Goal: Task Accomplishment & Management: Manage account settings

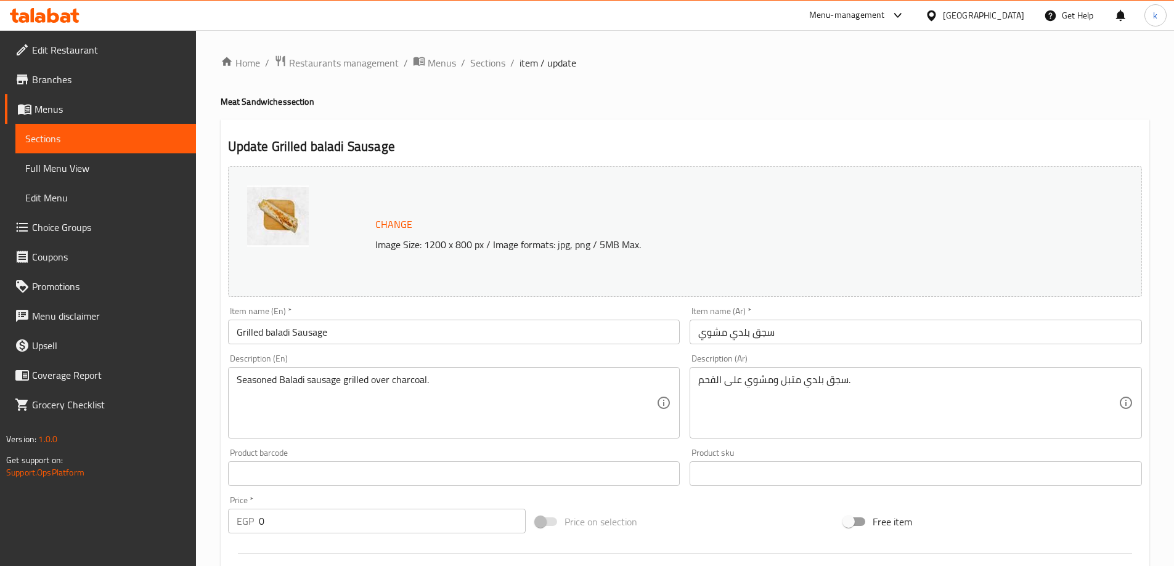
scroll to position [712, 0]
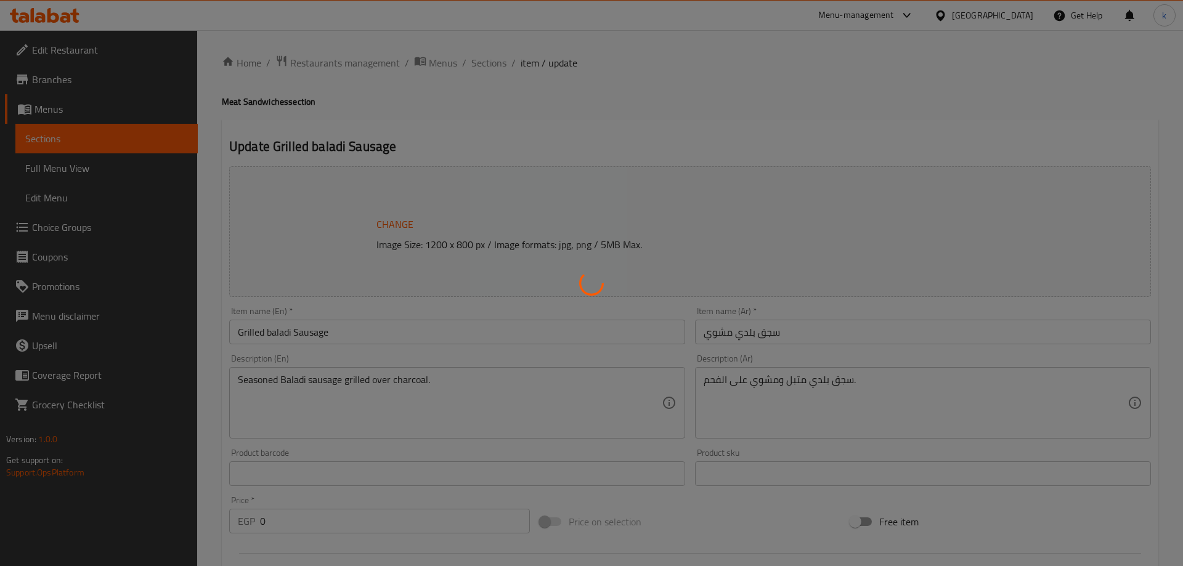
type input "كومبو"
type input "0"
type input "1"
type input "كومبو"
type input "0"
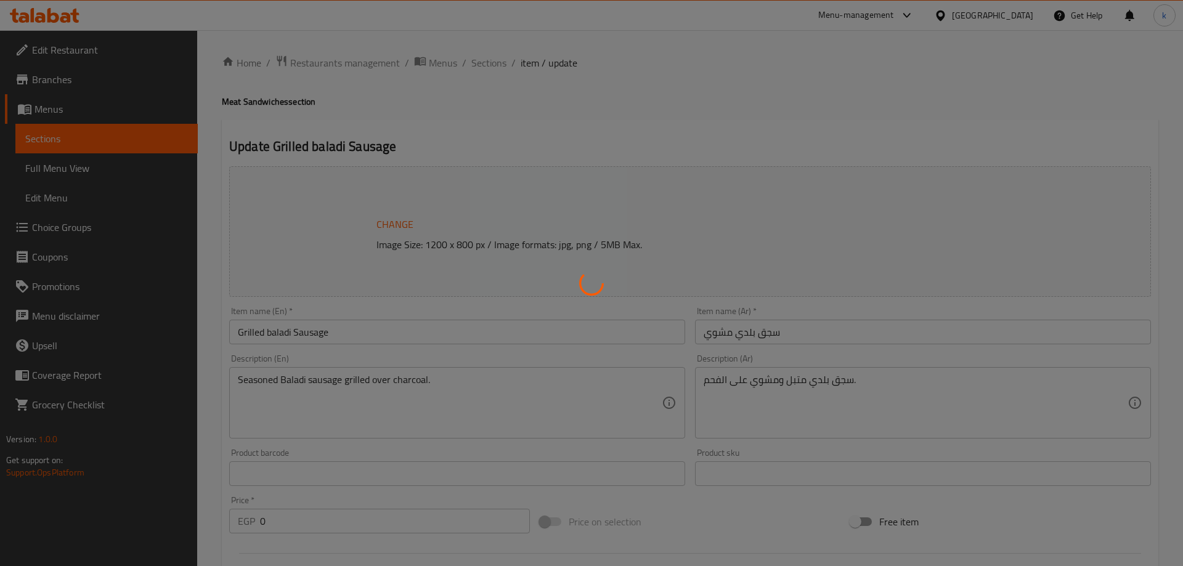
type input "1"
type input "كومبو"
type input "0"
type input "1"
type input "كومبو"
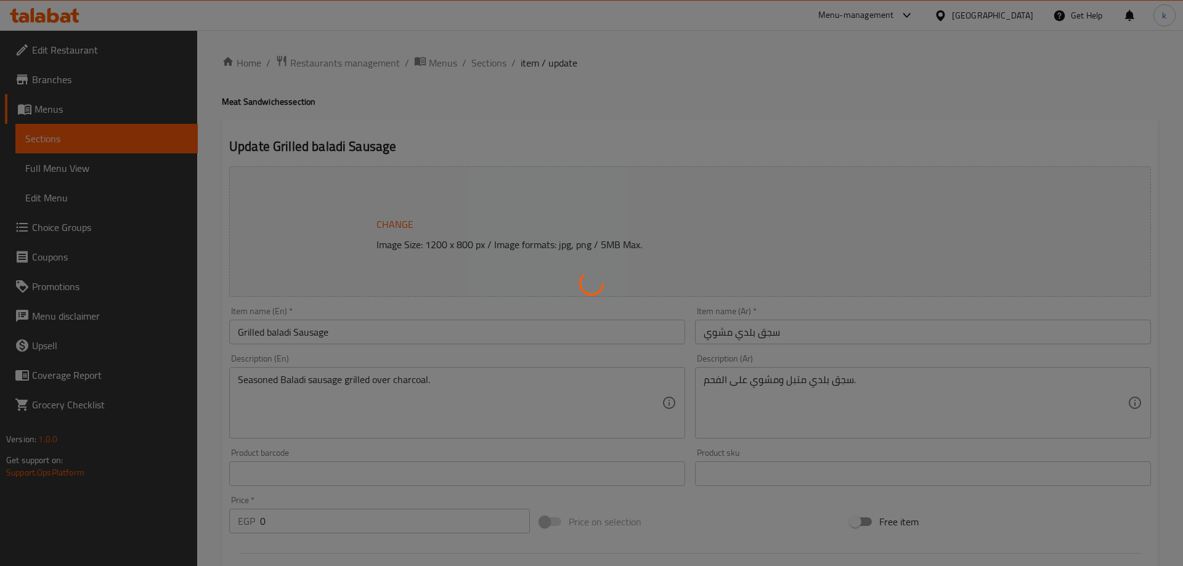
type input "0"
type input "1"
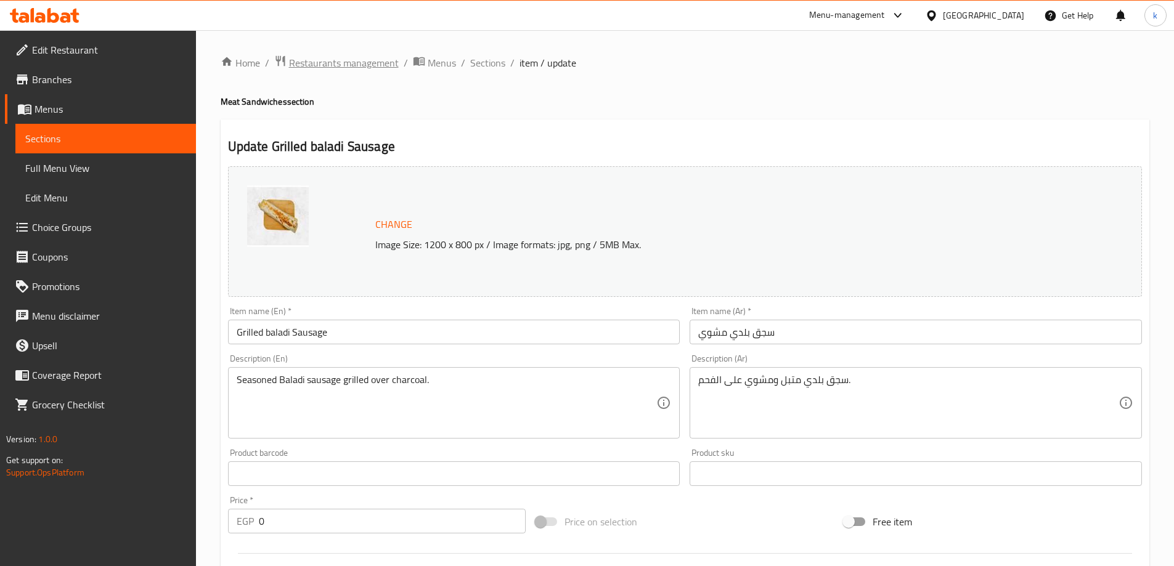
click at [372, 55] on span "Restaurants management" at bounding box center [344, 62] width 110 height 15
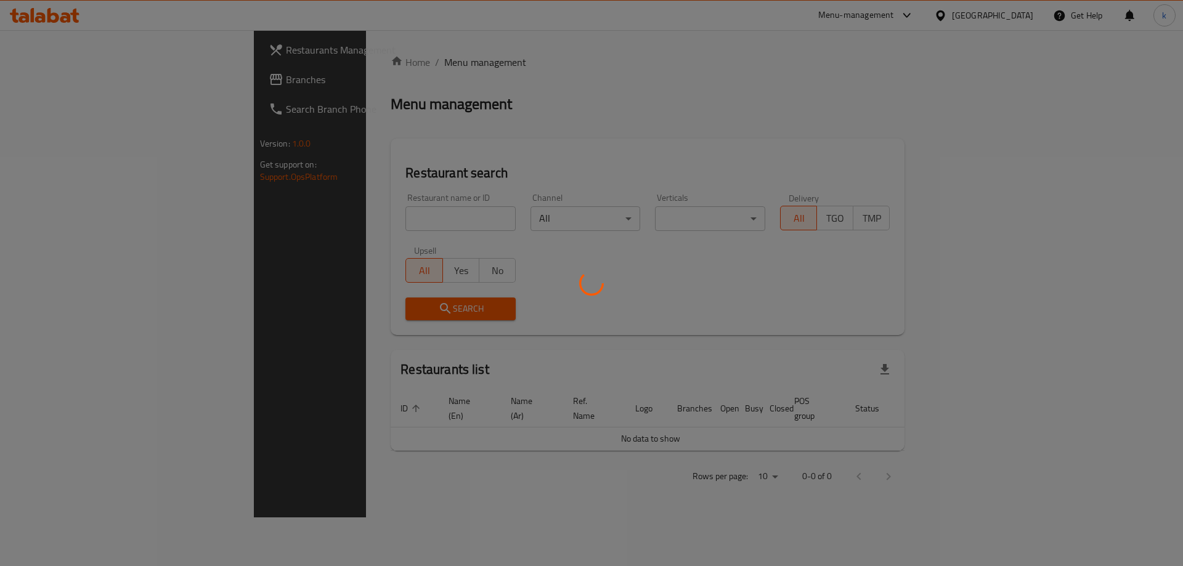
click at [372, 60] on div at bounding box center [591, 283] width 1183 height 566
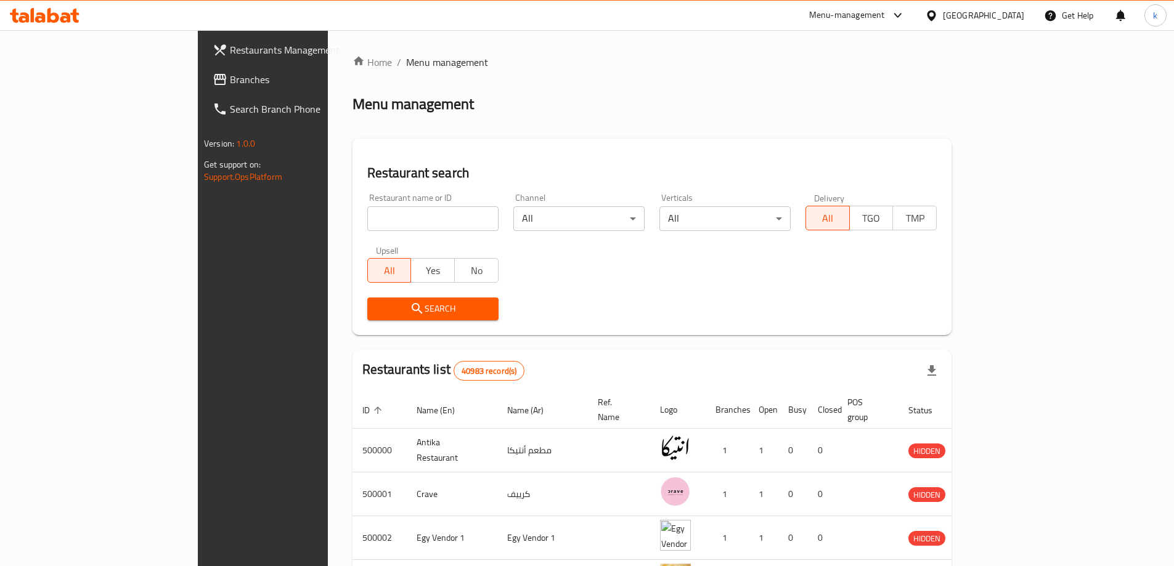
click at [230, 77] on span "Branches" at bounding box center [307, 79] width 154 height 15
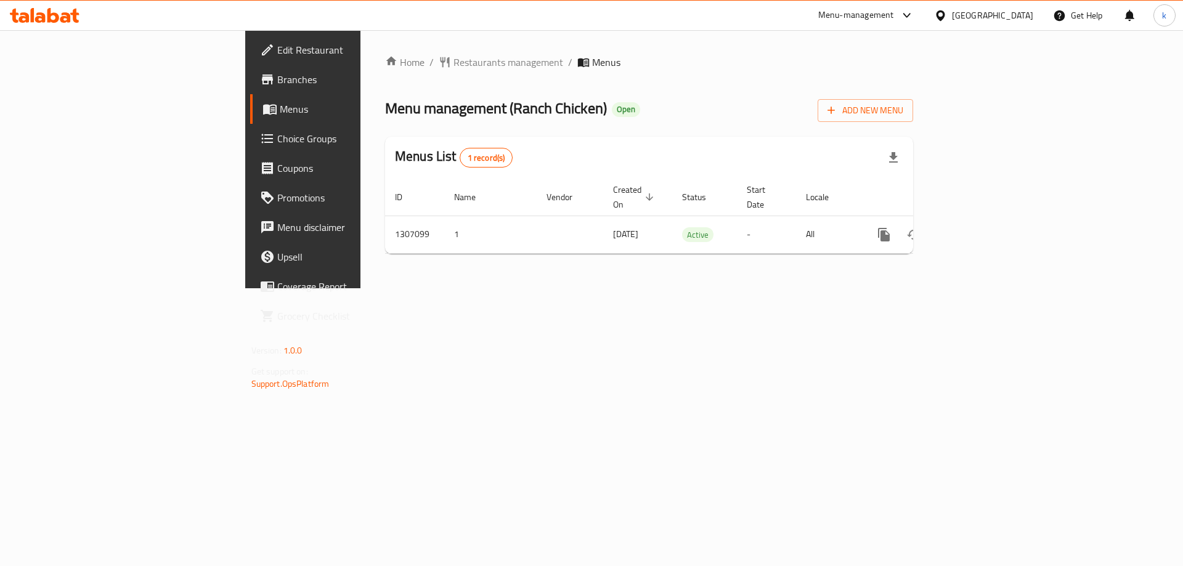
click at [277, 139] on span "Choice Groups" at bounding box center [355, 138] width 156 height 15
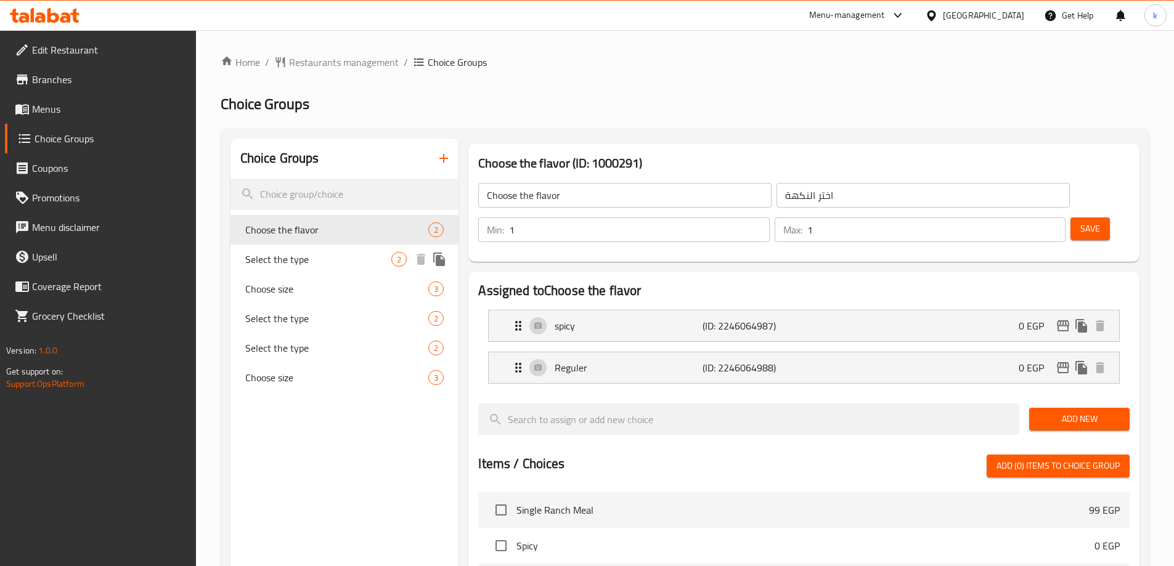
click at [377, 268] on div "Select the type 2" at bounding box center [344, 260] width 229 height 30
type input "Select the type"
type input "اختر النوع"
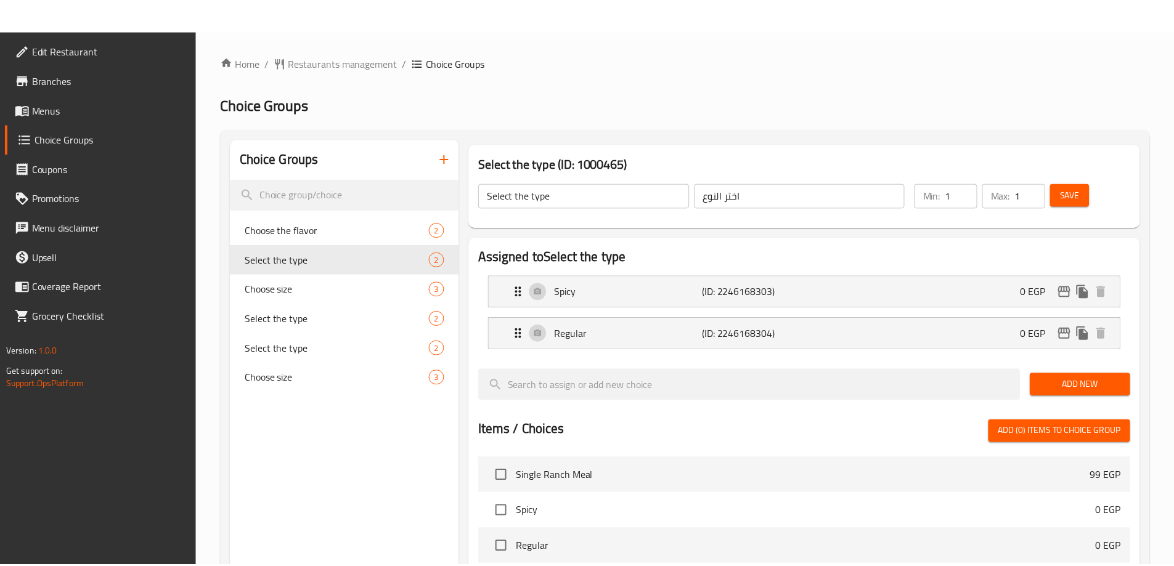
scroll to position [362, 0]
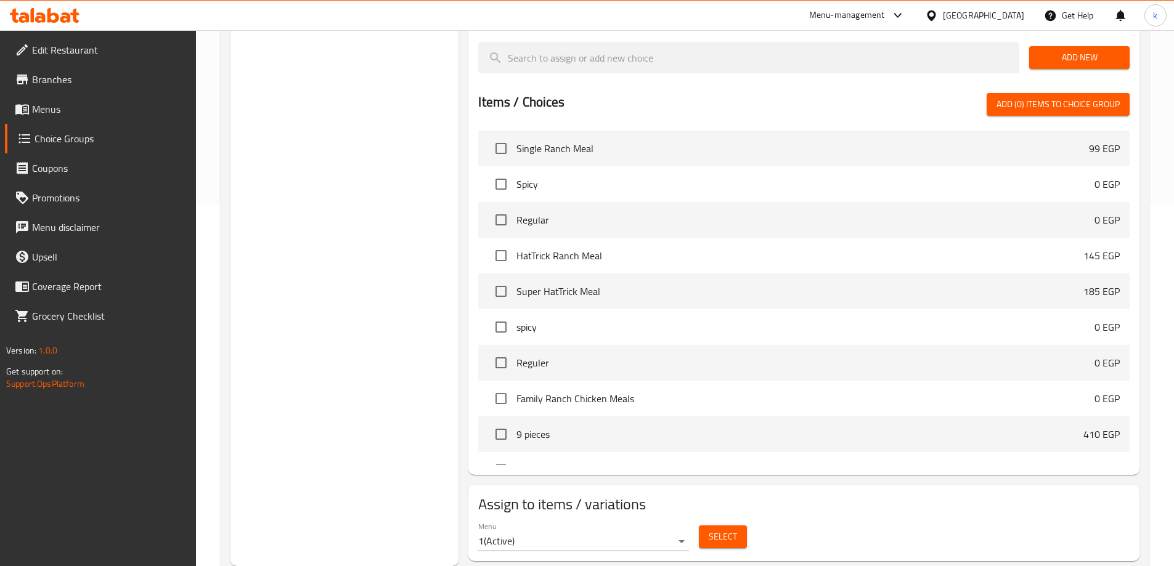
click at [831, 537] on div "Choice Groups Choose the flavor 2 Select the type 2 Choose size 3 Select the ty…" at bounding box center [685, 171] width 929 height 809
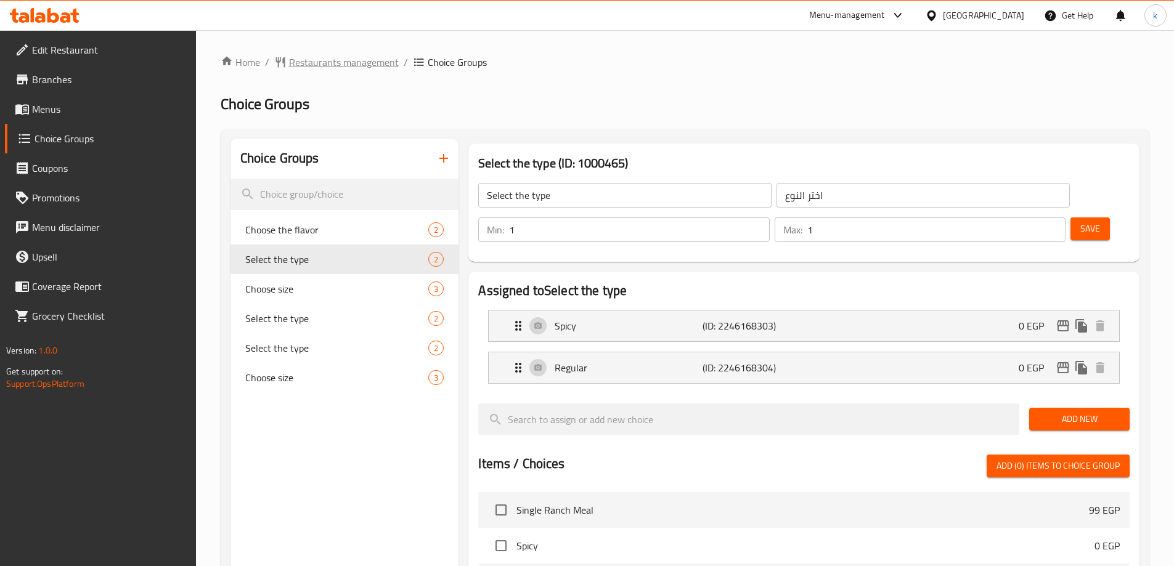
click at [331, 59] on span "Restaurants management" at bounding box center [344, 62] width 110 height 15
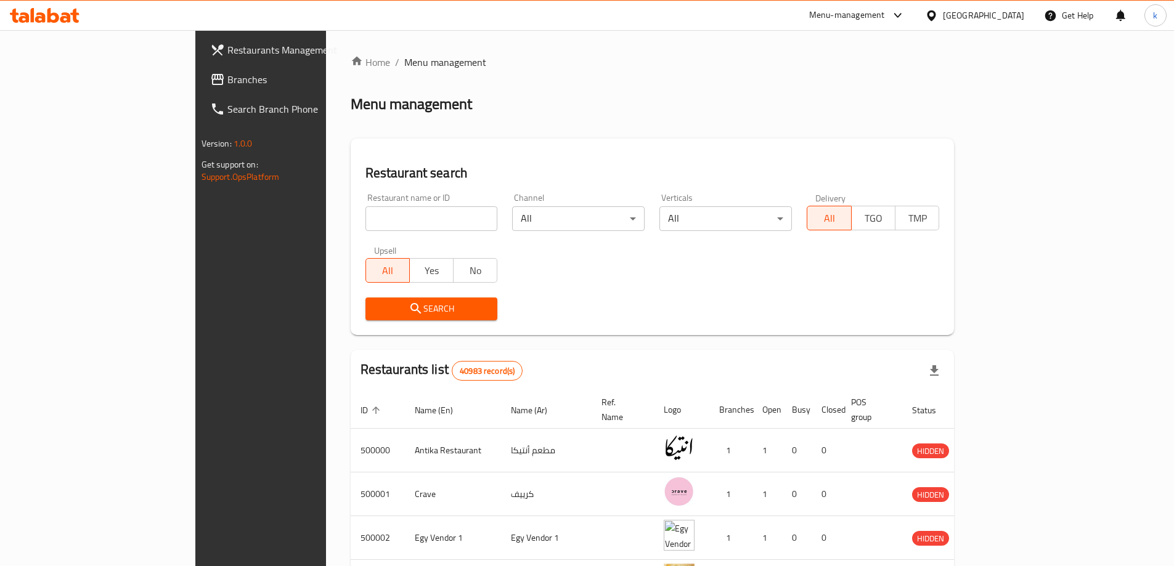
click at [227, 80] on span "Branches" at bounding box center [304, 79] width 154 height 15
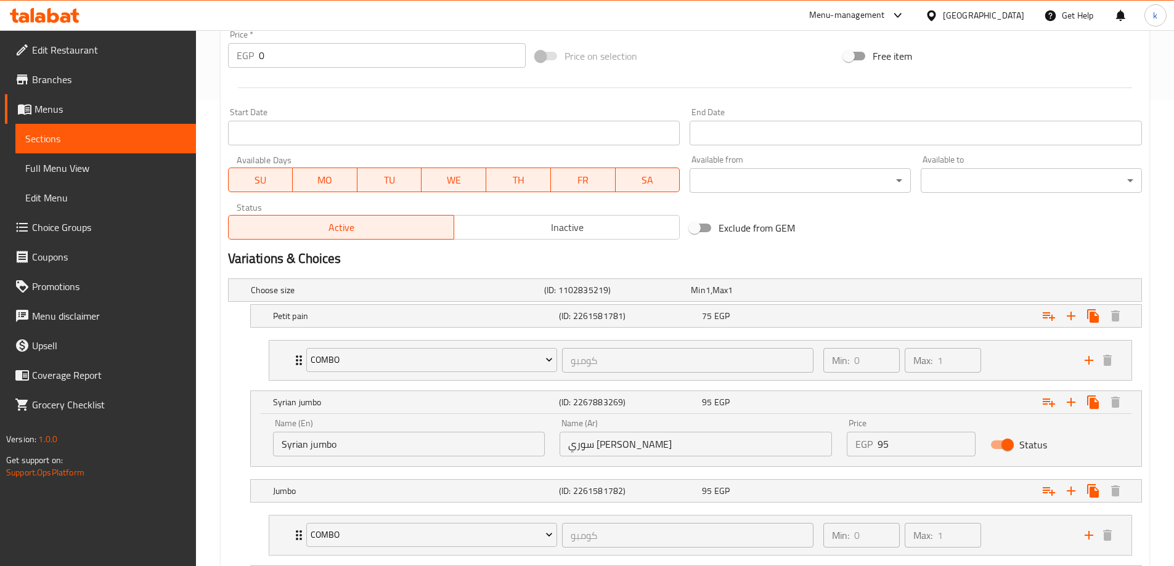
scroll to position [466, 0]
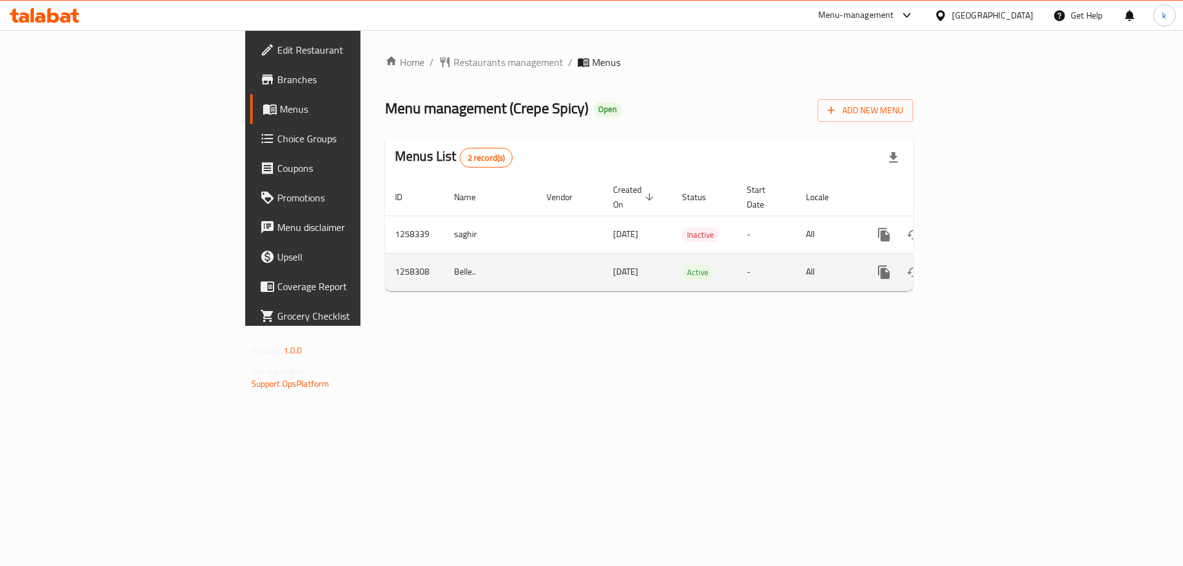
click at [980, 265] on icon "enhanced table" at bounding box center [973, 272] width 15 height 15
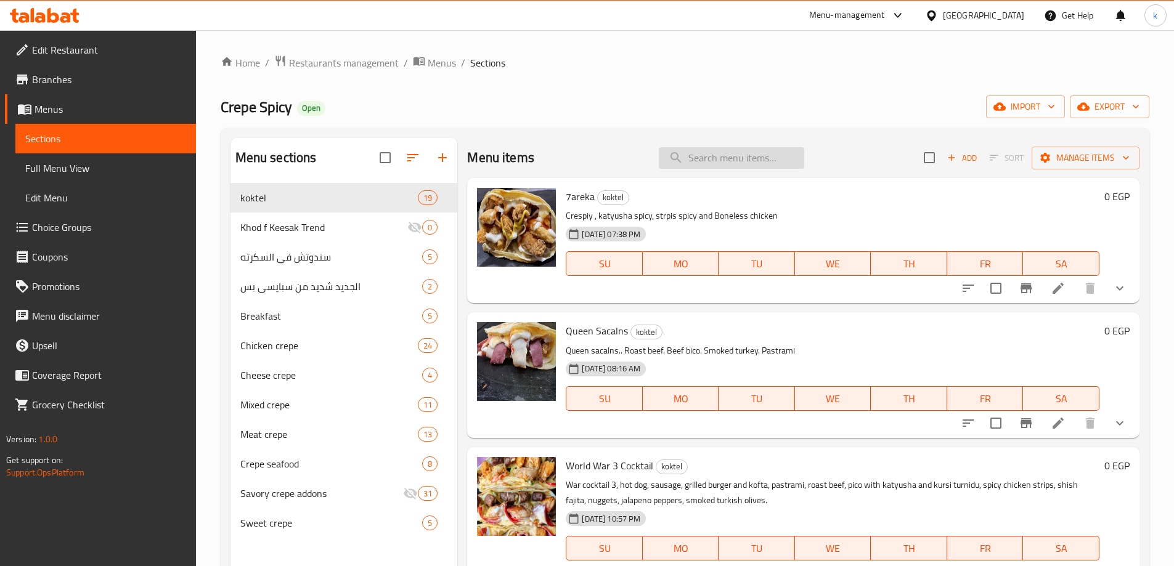
click at [704, 165] on div "Menu items Add Sort Manage items" at bounding box center [803, 158] width 672 height 40
click at [714, 158] on input "search" at bounding box center [731, 158] width 145 height 22
paste input "crab Crepe"
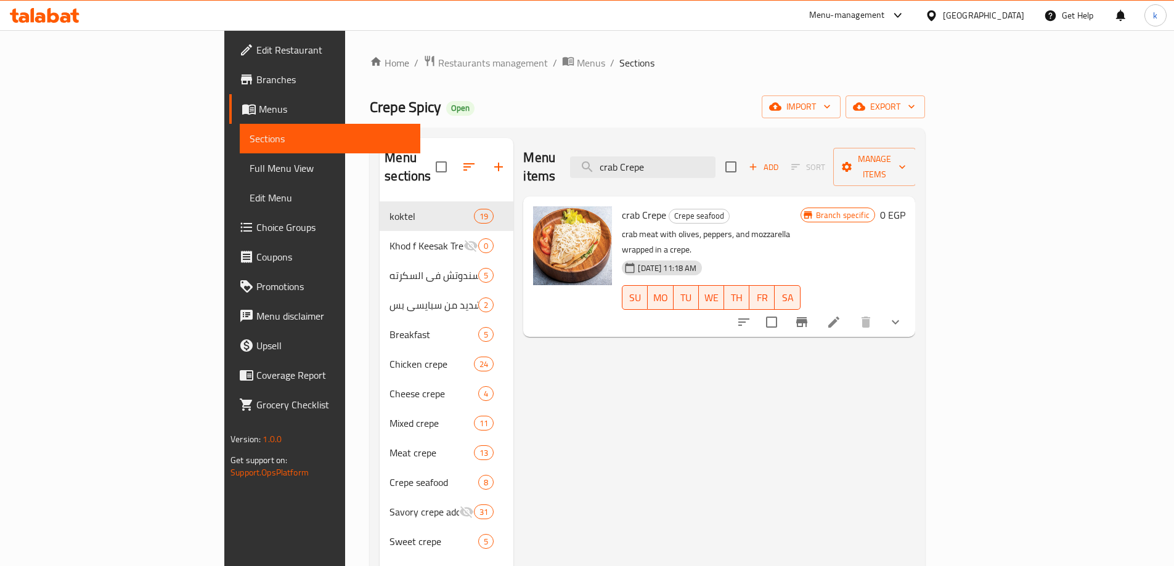
type input "crab Crepe"
click at [841, 315] on icon at bounding box center [833, 322] width 15 height 15
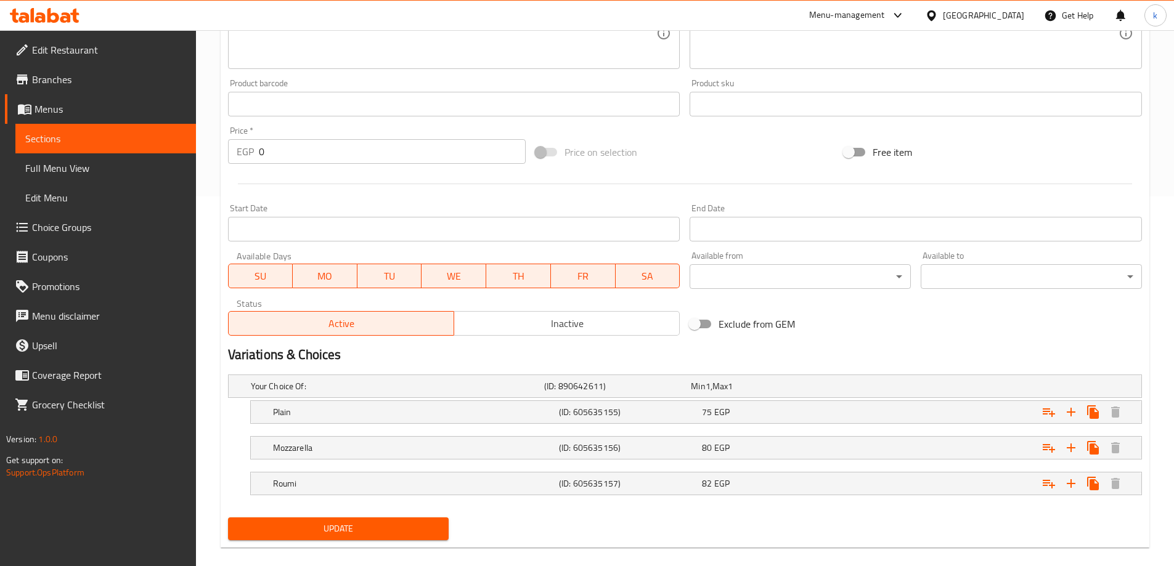
scroll to position [386, 0]
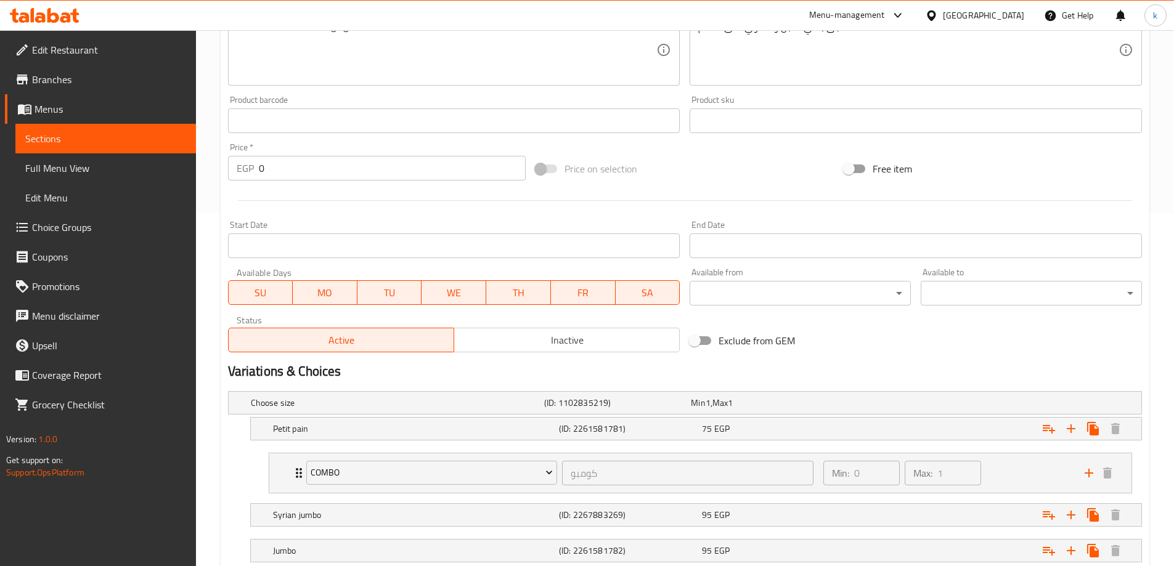
scroll to position [351, 0]
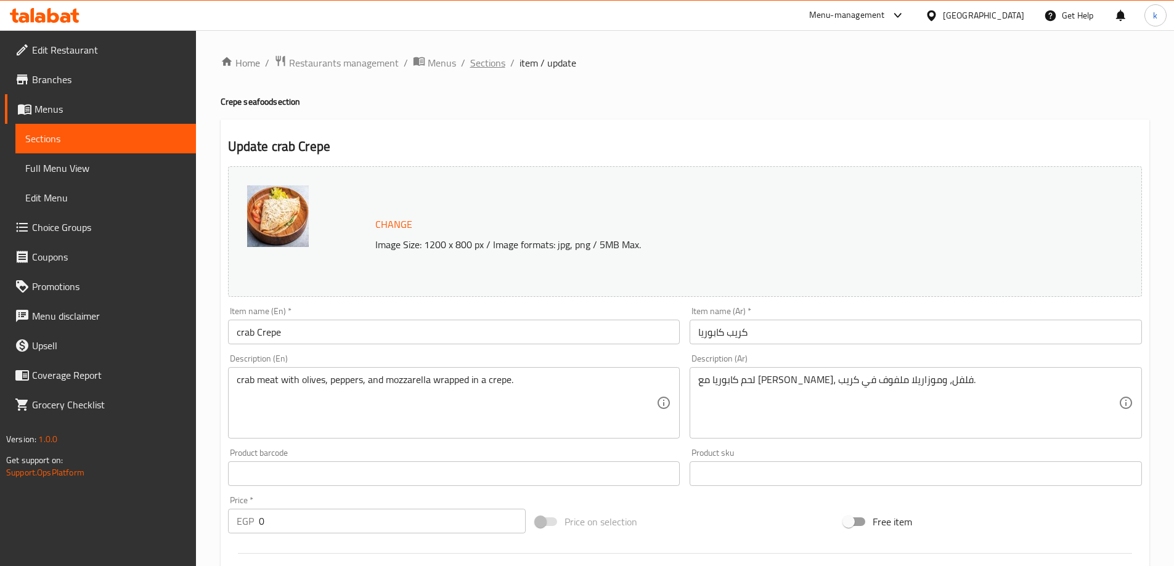
click at [486, 59] on span "Sections" at bounding box center [487, 62] width 35 height 15
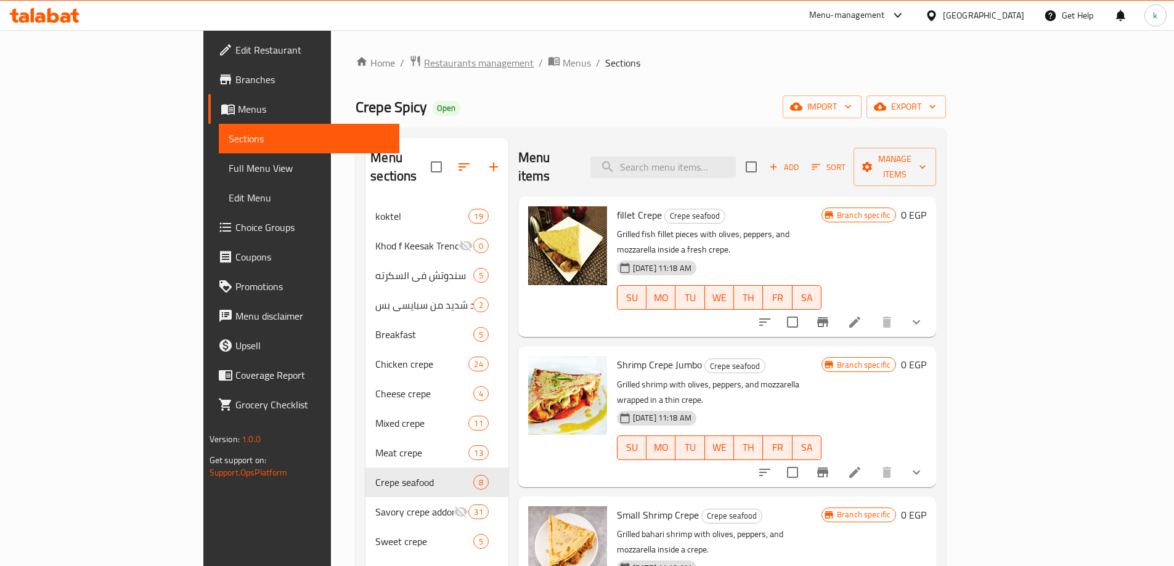
click at [424, 59] on span "Restaurants management" at bounding box center [479, 62] width 110 height 15
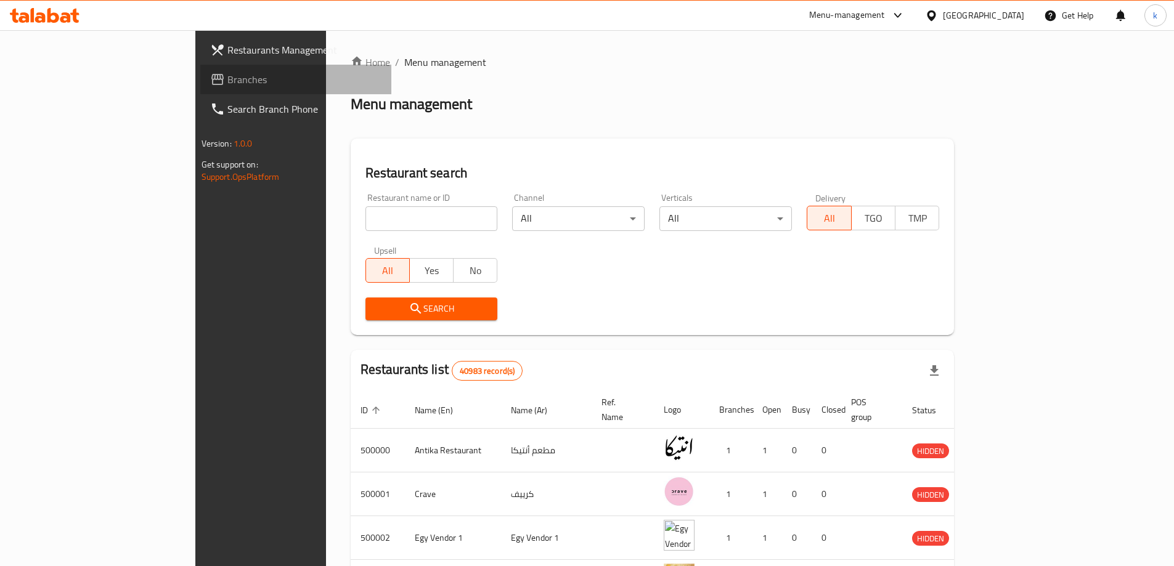
click at [227, 84] on span "Branches" at bounding box center [304, 79] width 154 height 15
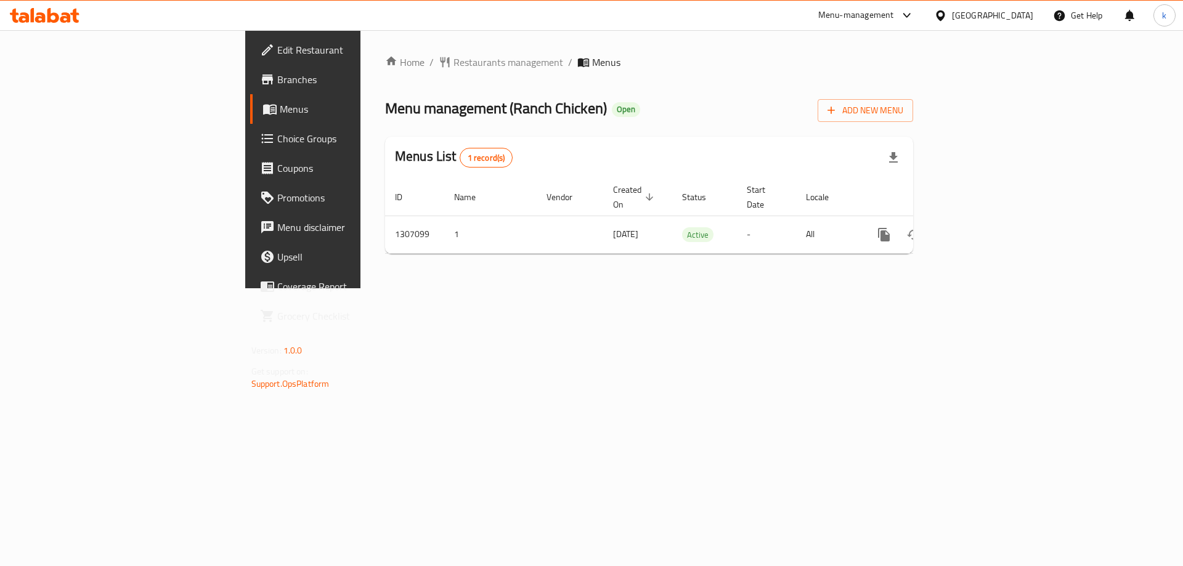
click at [277, 138] on span "Choice Groups" at bounding box center [355, 138] width 156 height 15
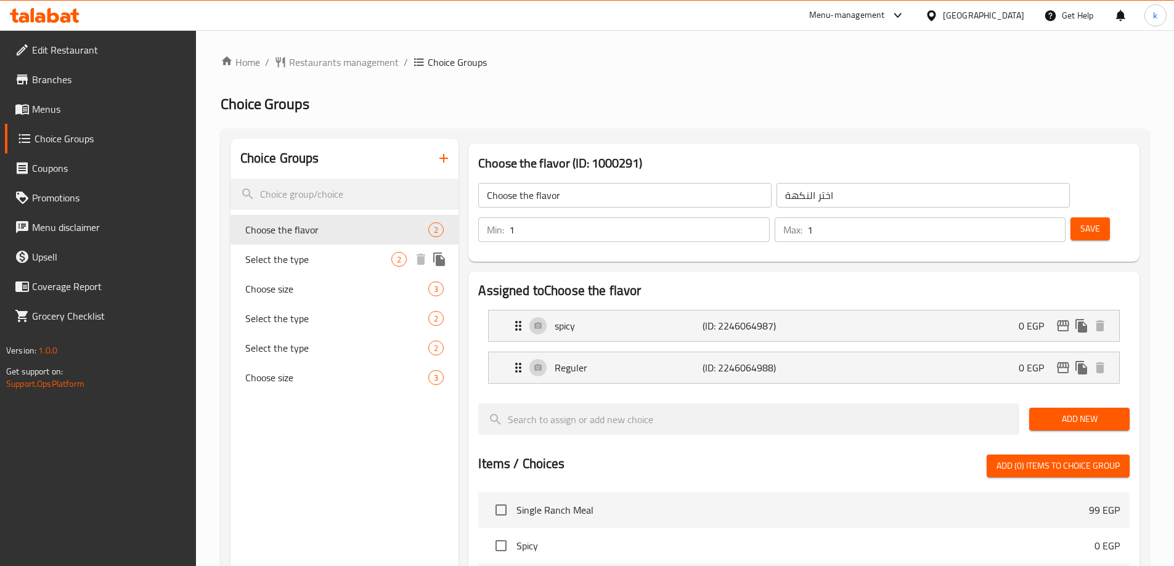
click at [342, 264] on span "Select the type" at bounding box center [318, 259] width 147 height 15
type input "Select the type"
type input "اختر النوع"
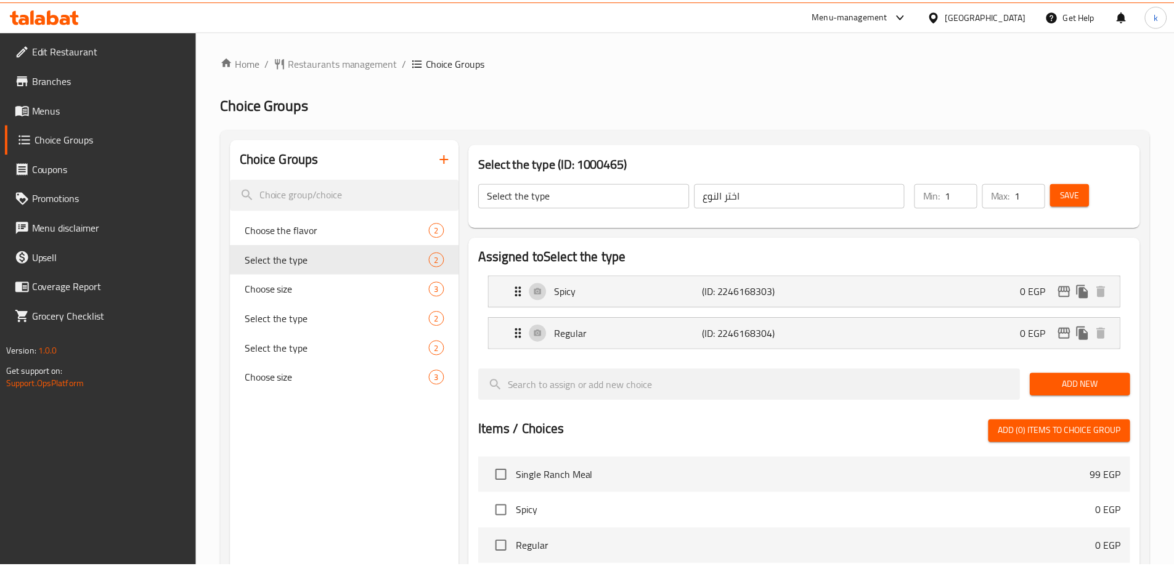
scroll to position [362, 0]
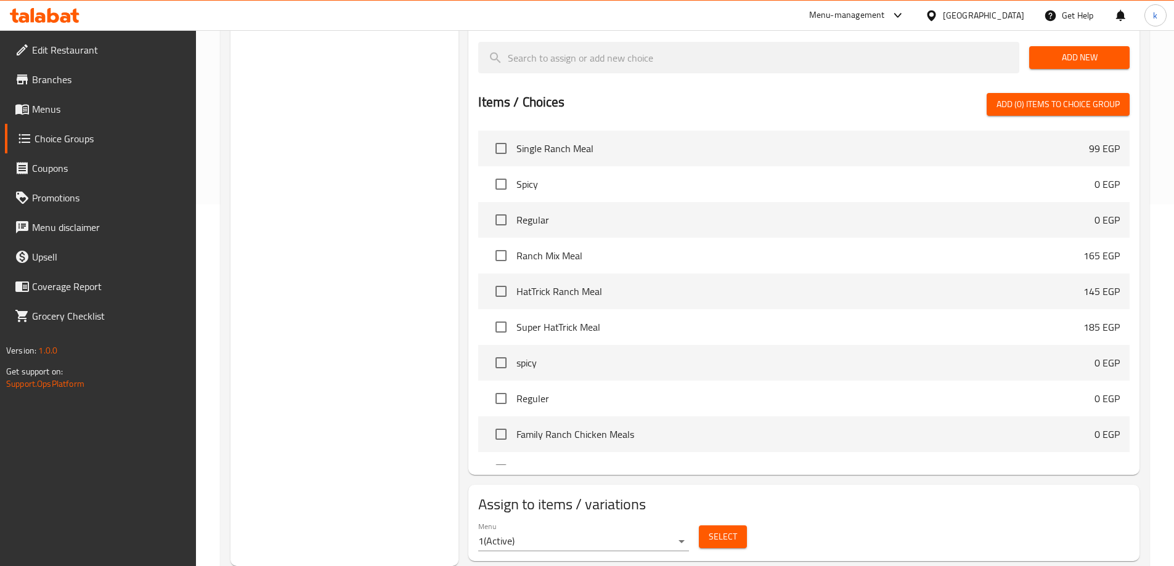
click at [949, 517] on div "Menu 1 ( Active ) Select" at bounding box center [803, 536] width 661 height 39
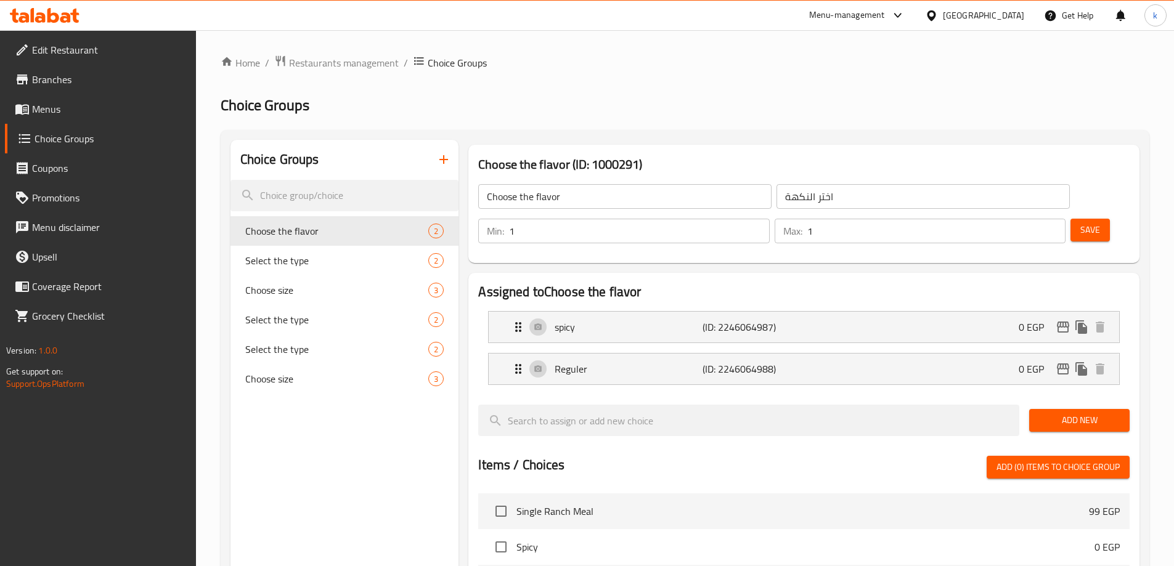
click at [1017, 30] on div "​ Menu-management [GEOGRAPHIC_DATA] Get Help k Edit Restaurant Branches Menus C…" at bounding box center [587, 298] width 1174 height 536
click at [1017, 16] on div "[GEOGRAPHIC_DATA]" at bounding box center [983, 16] width 81 height 14
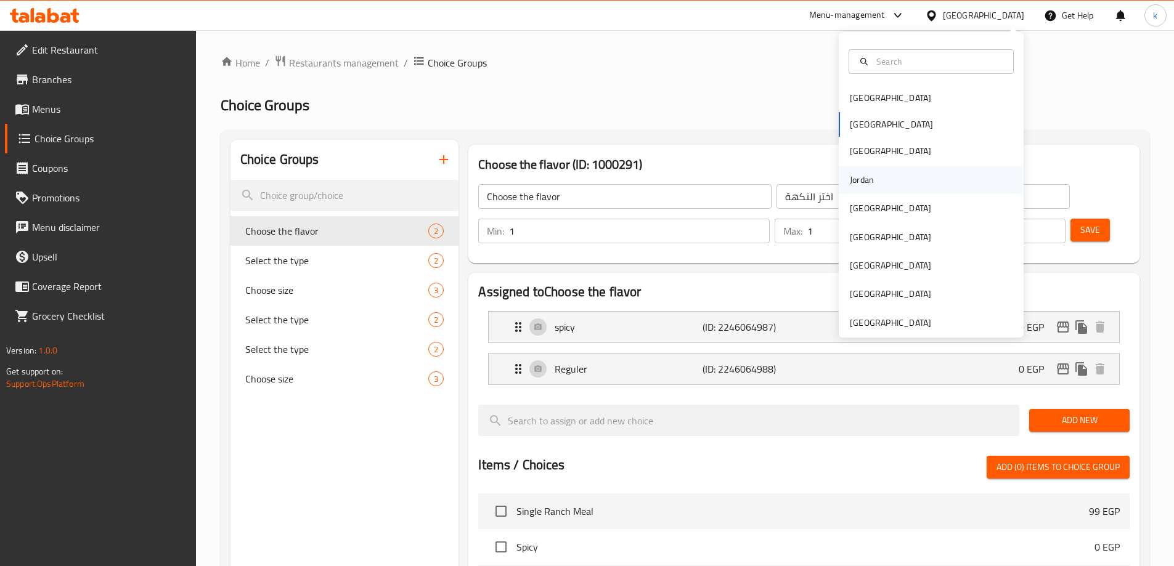
click at [891, 182] on div "Jordan" at bounding box center [931, 180] width 185 height 28
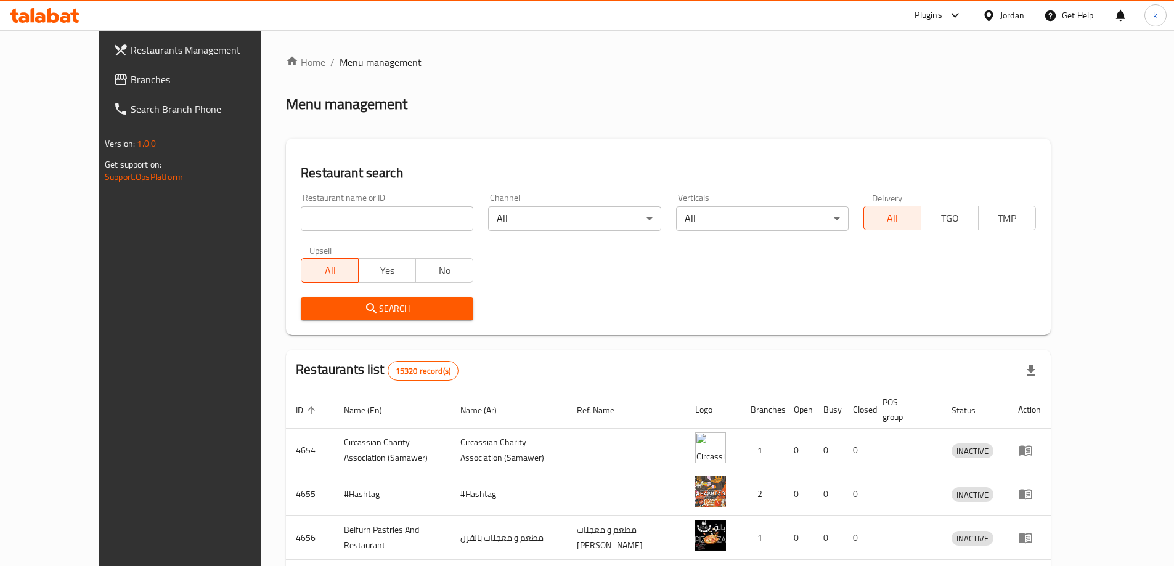
click at [131, 77] on span "Branches" at bounding box center [208, 79] width 154 height 15
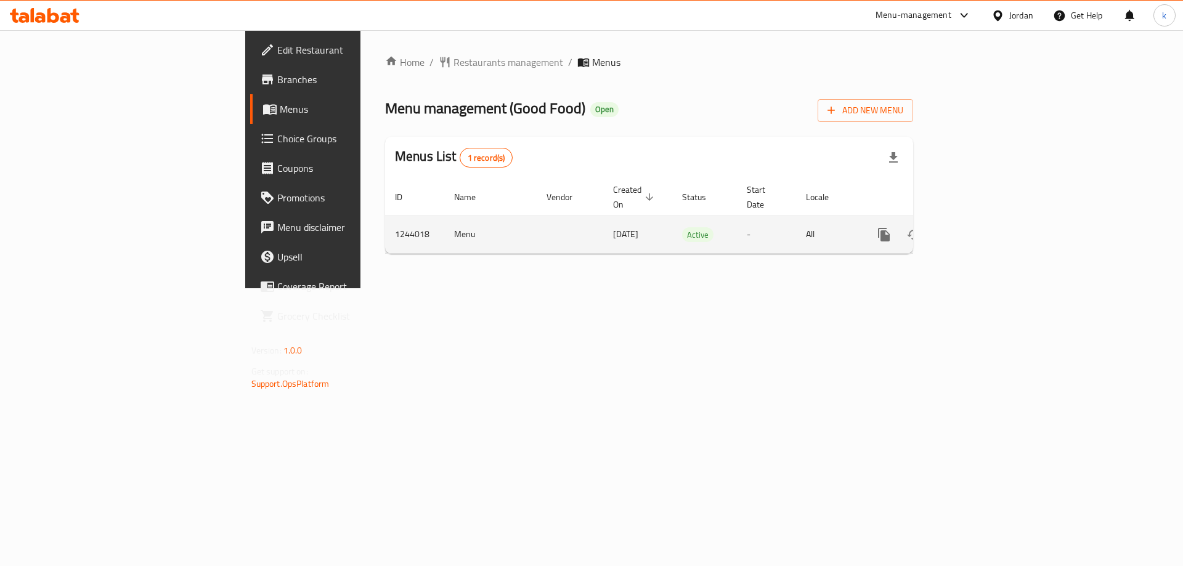
click at [978, 229] on icon "enhanced table" at bounding box center [972, 234] width 11 height 11
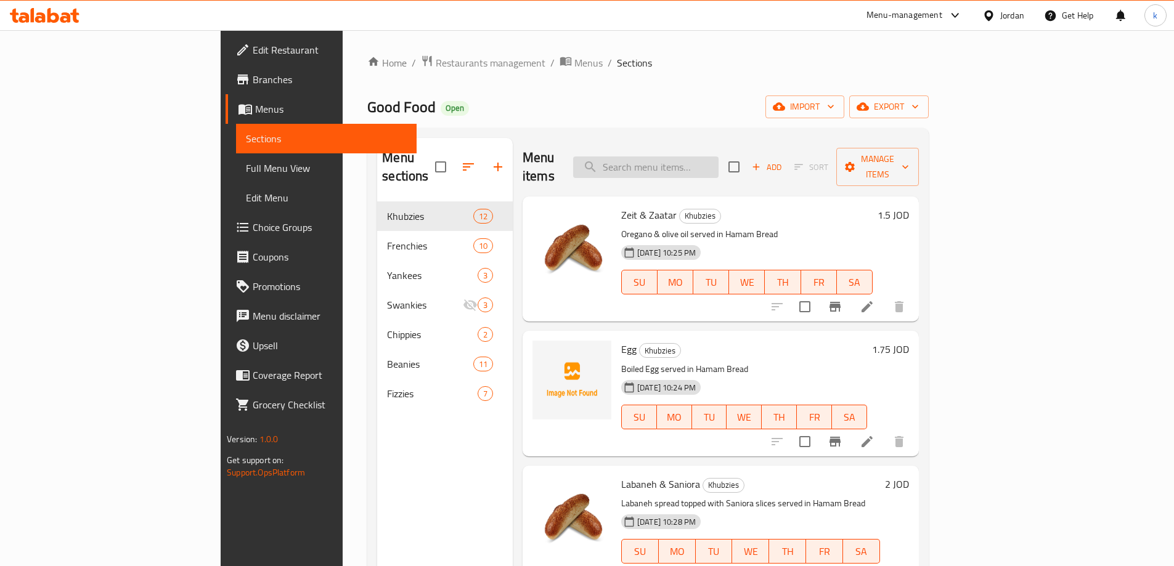
click at [702, 157] on input "search" at bounding box center [645, 168] width 145 height 22
paste input "Flavor Smoothie"
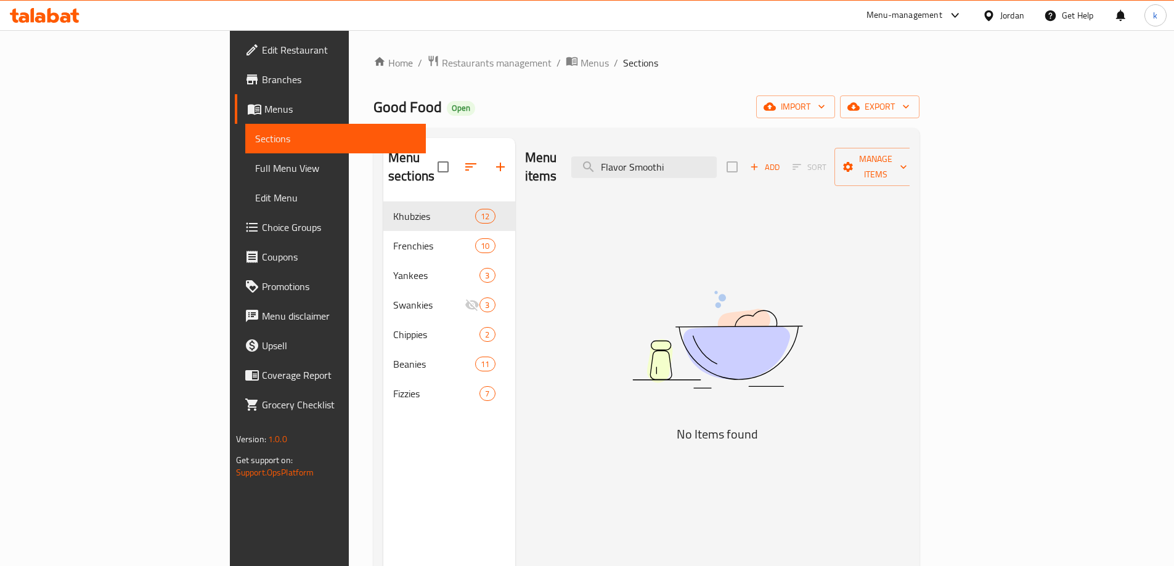
type input "Flavor Smoothi"
click at [235, 215] on link "Choice Groups" at bounding box center [330, 228] width 191 height 30
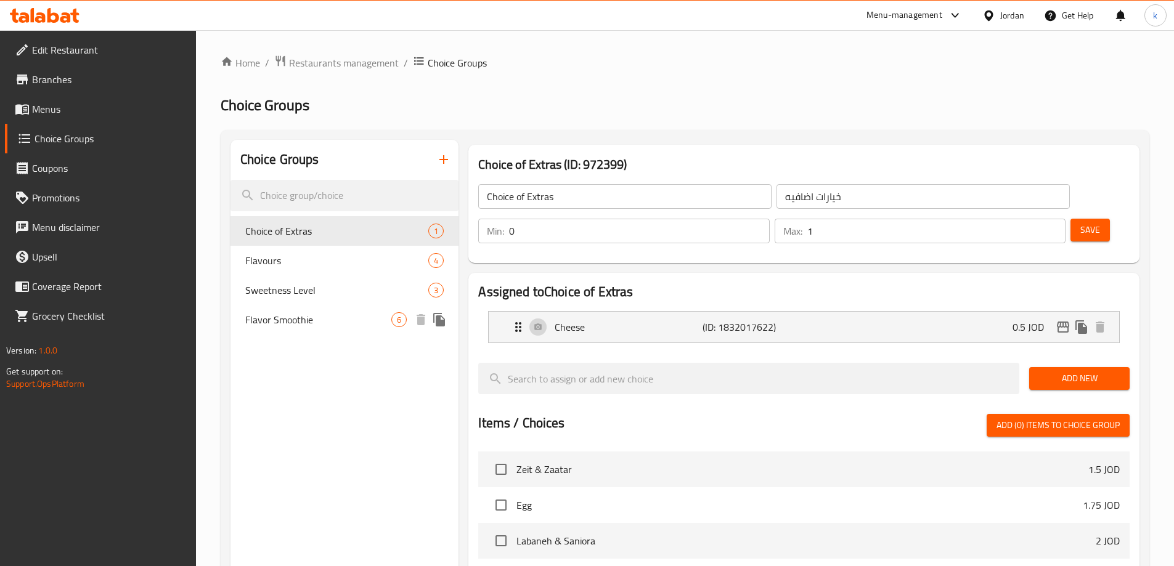
click at [307, 316] on span "Flavor Smoothie" at bounding box center [318, 319] width 147 height 15
type input "Flavor Smoothie"
type input "سموذي نكهات"
type input "1"
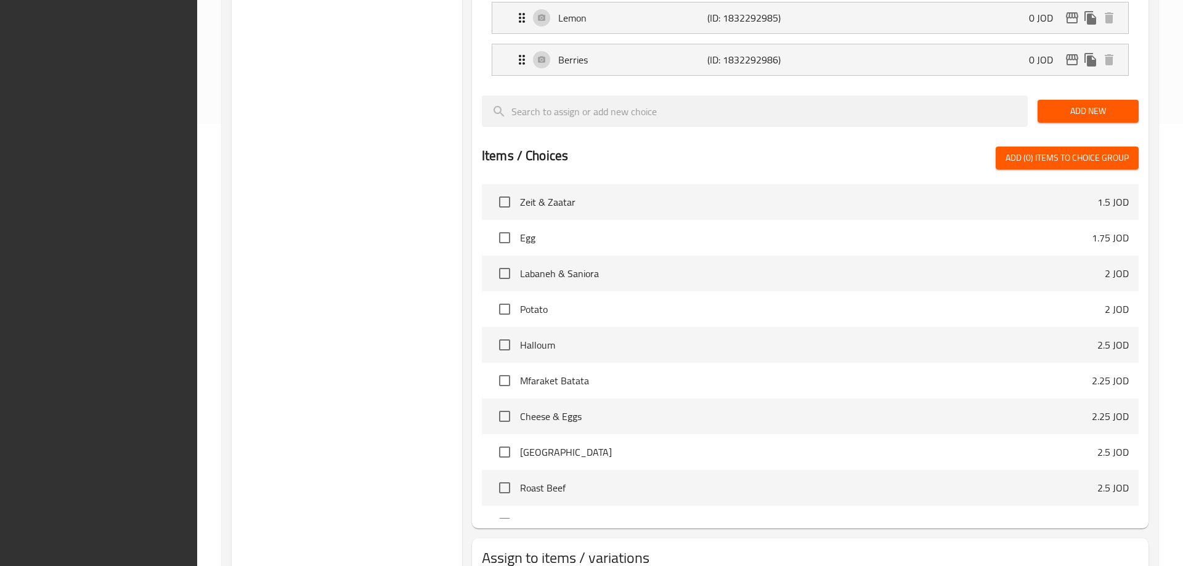
scroll to position [531, 0]
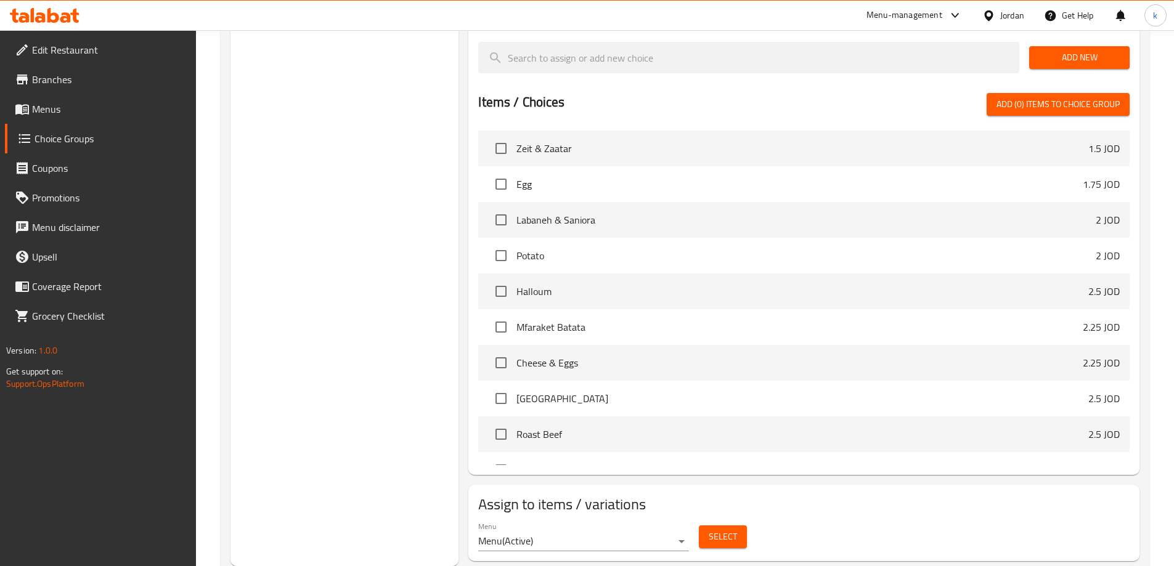
click at [809, 495] on h2 "Assign to items / variations" at bounding box center [803, 505] width 651 height 20
click at [723, 529] on span "Select" at bounding box center [723, 536] width 28 height 15
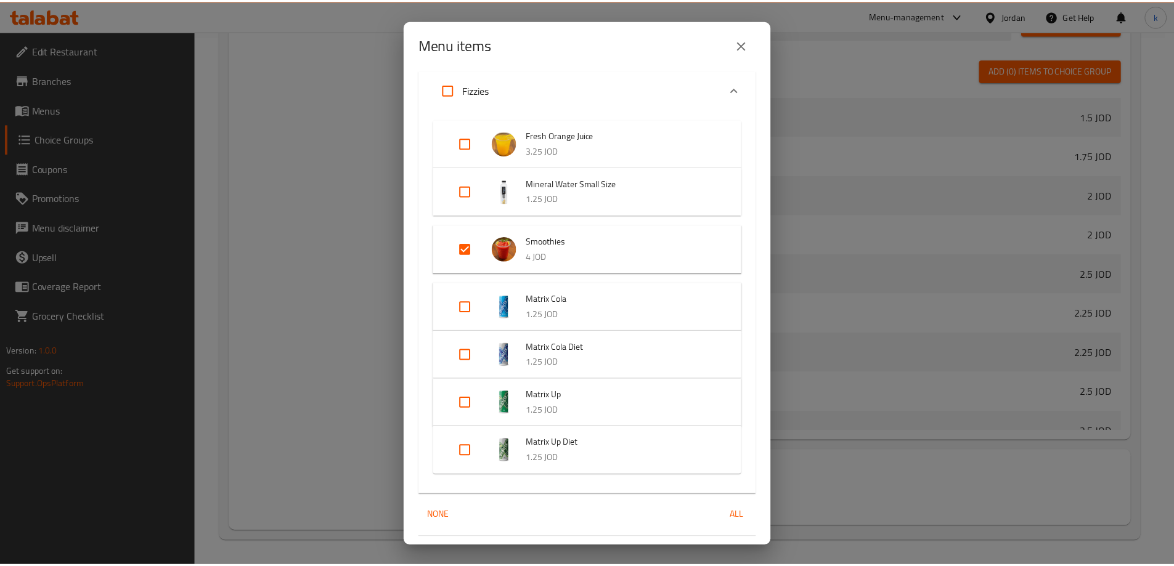
scroll to position [227, 0]
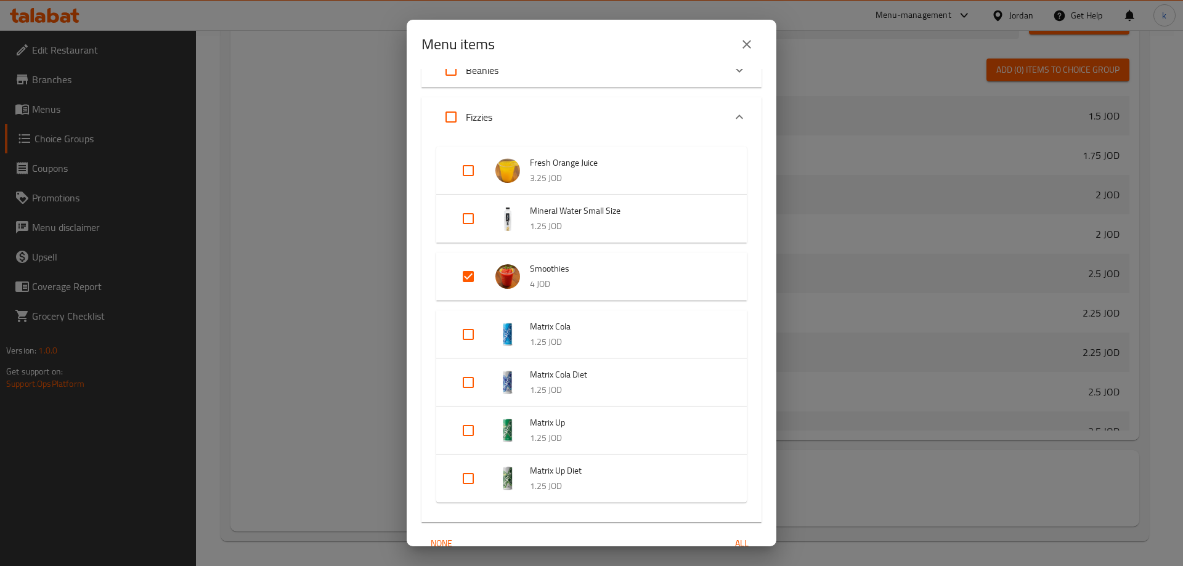
drag, startPoint x: 575, startPoint y: 273, endPoint x: 526, endPoint y: 273, distance: 49.3
click at [526, 273] on li "Smoothies 4 JOD" at bounding box center [591, 276] width 281 height 43
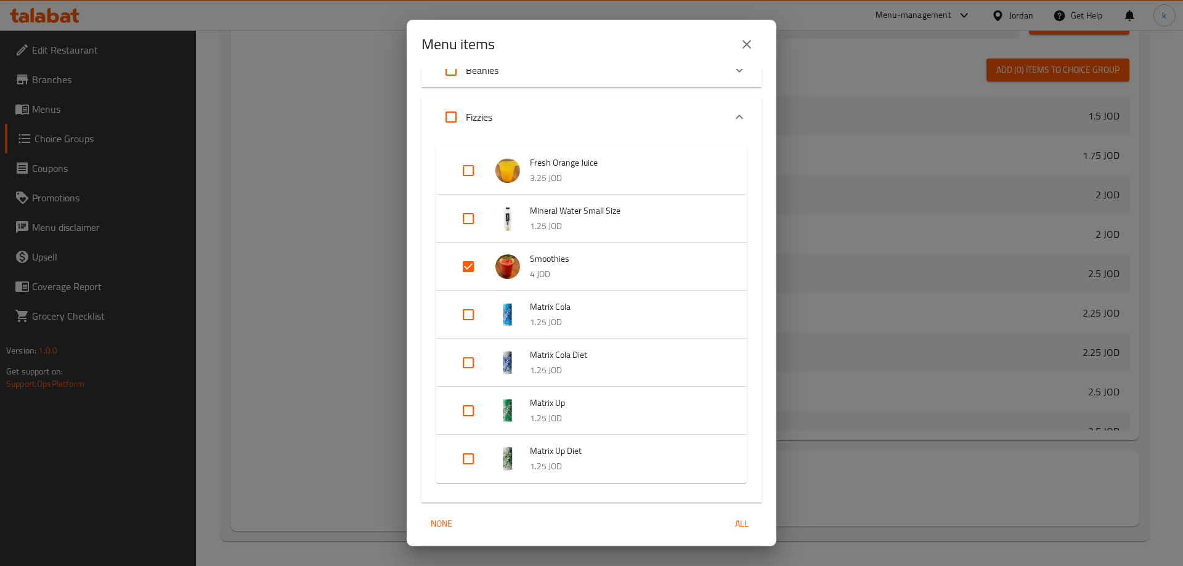
click at [745, 51] on icon "close" at bounding box center [746, 44] width 15 height 15
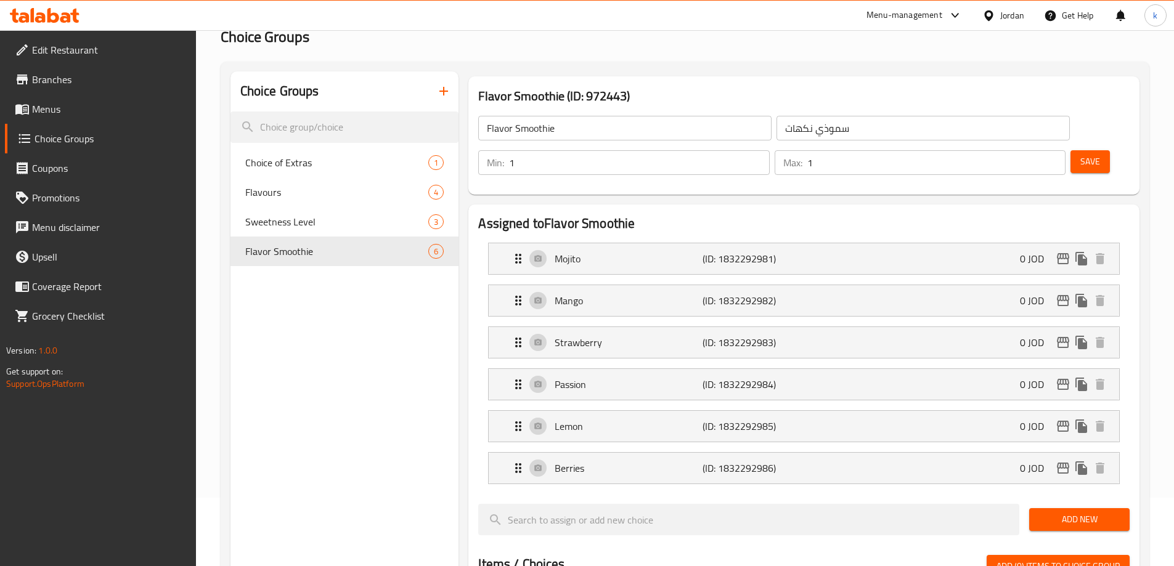
scroll to position [0, 0]
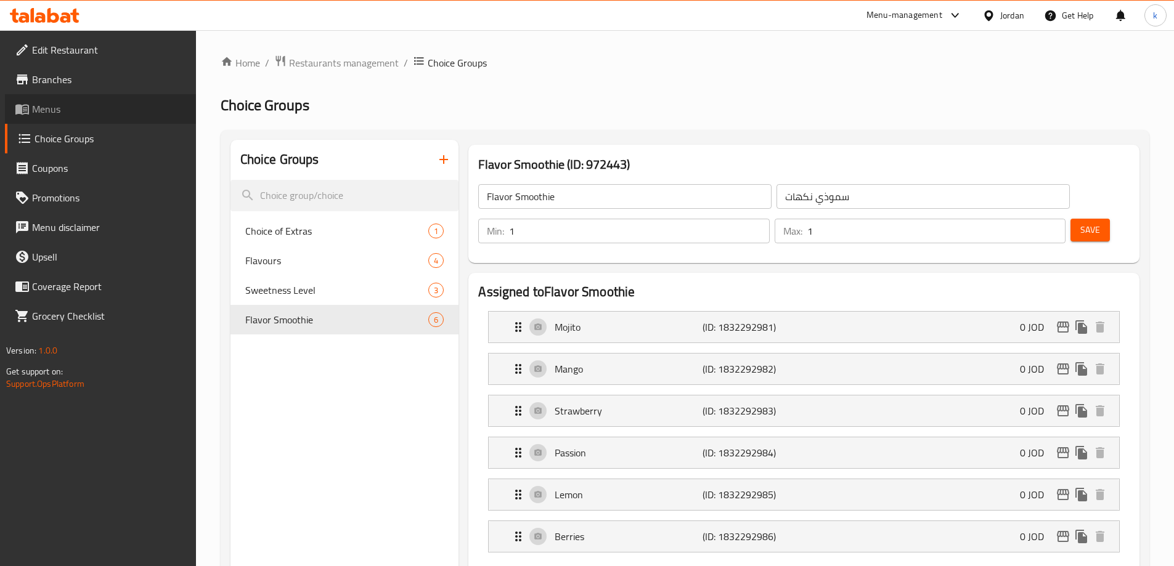
click at [88, 112] on span "Menus" at bounding box center [109, 109] width 154 height 15
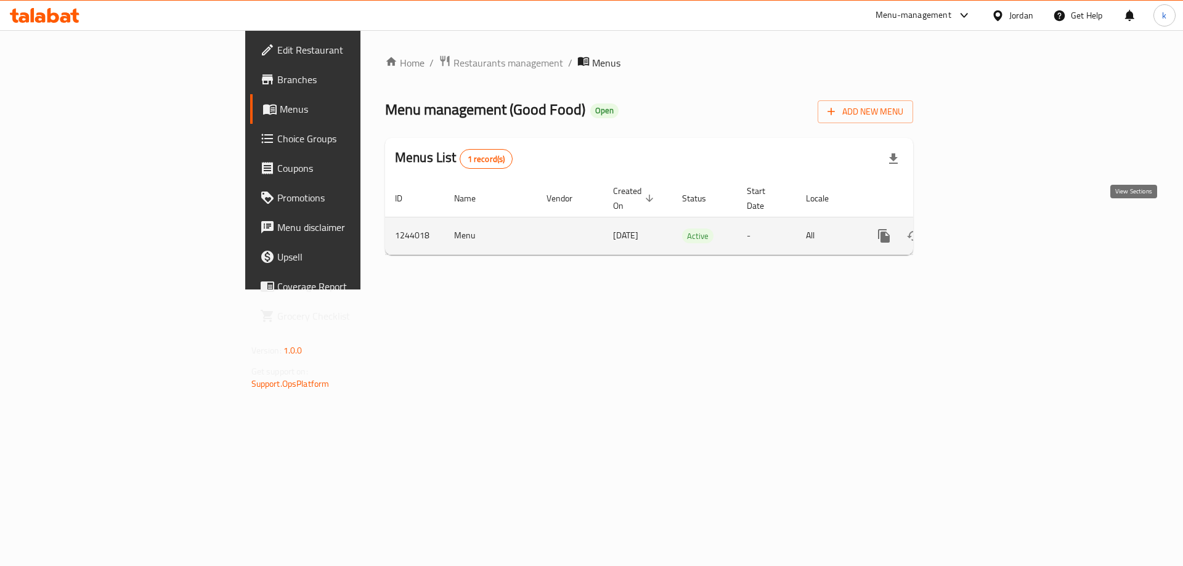
click at [978, 230] on icon "enhanced table" at bounding box center [972, 235] width 11 height 11
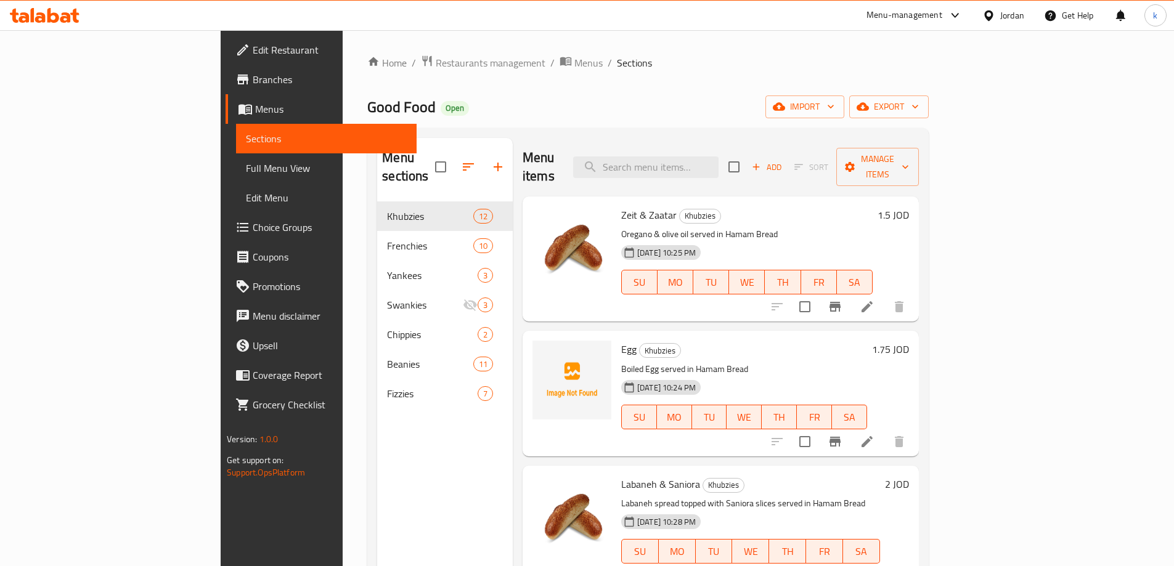
click at [706, 169] on div "Menu items Add Sort Manage items" at bounding box center [720, 167] width 396 height 59
click at [710, 165] on input "search" at bounding box center [645, 168] width 145 height 22
type input "س"
click at [712, 163] on input "search" at bounding box center [645, 168] width 145 height 22
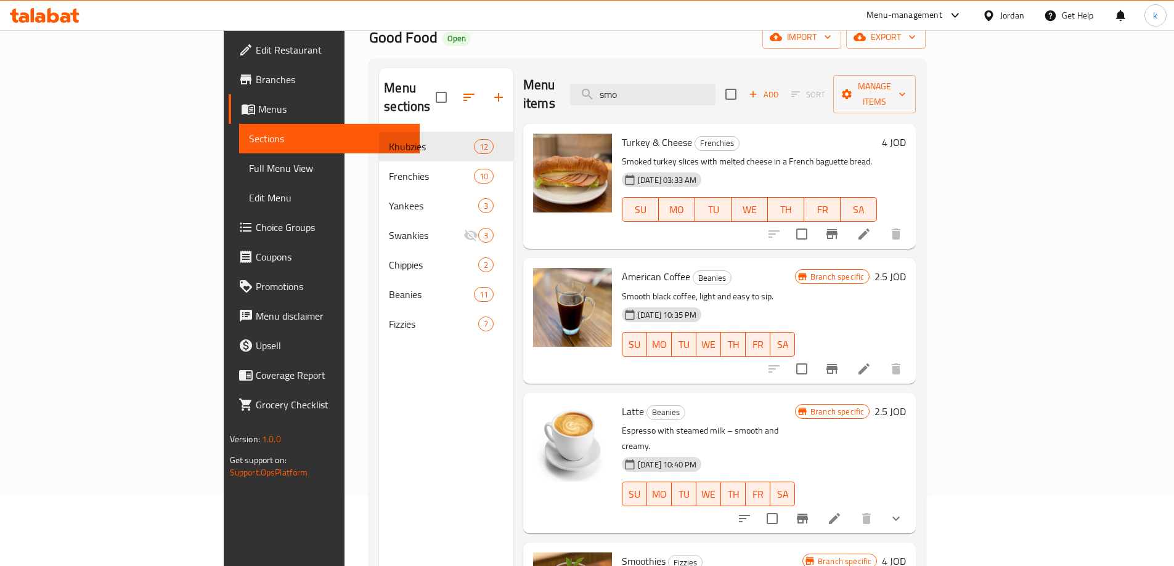
scroll to position [173, 0]
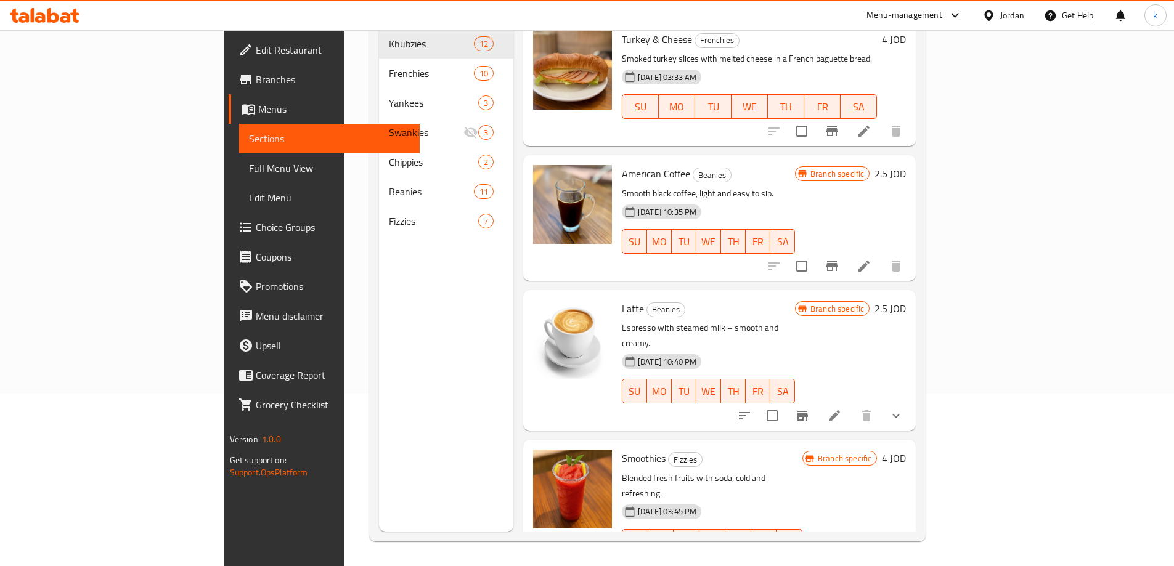
type input "smo"
click at [842, 559] on icon at bounding box center [834, 566] width 15 height 15
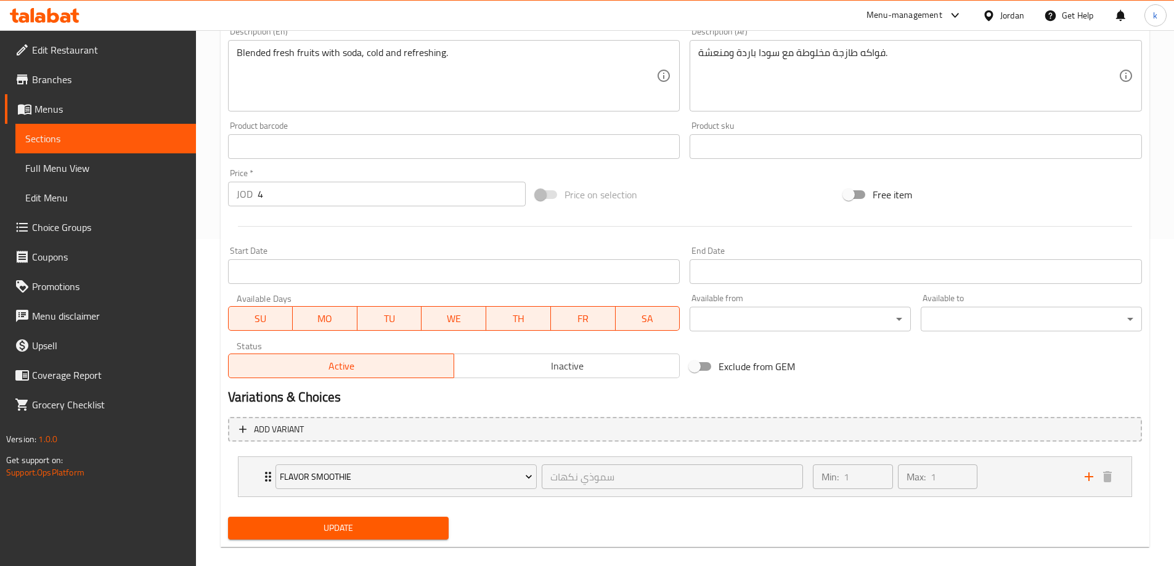
scroll to position [343, 0]
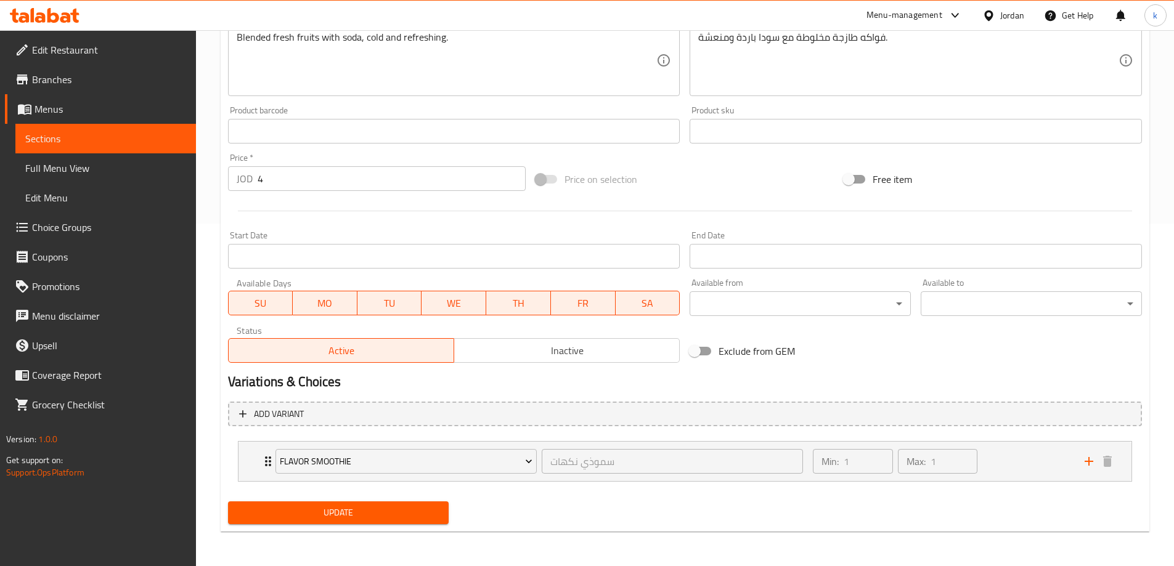
click at [235, 462] on li "Flavor Smoothie سموذي نكهات ​ Min: 1 ​ Max: 1 ​ Mojito (ID: 1832292981) 0 JOD N…" at bounding box center [685, 461] width 914 height 51
click at [253, 462] on div "Flavor Smoothie سموذي نكهات ​ Min: 1 ​ Max: 1 ​" at bounding box center [684, 461] width 893 height 39
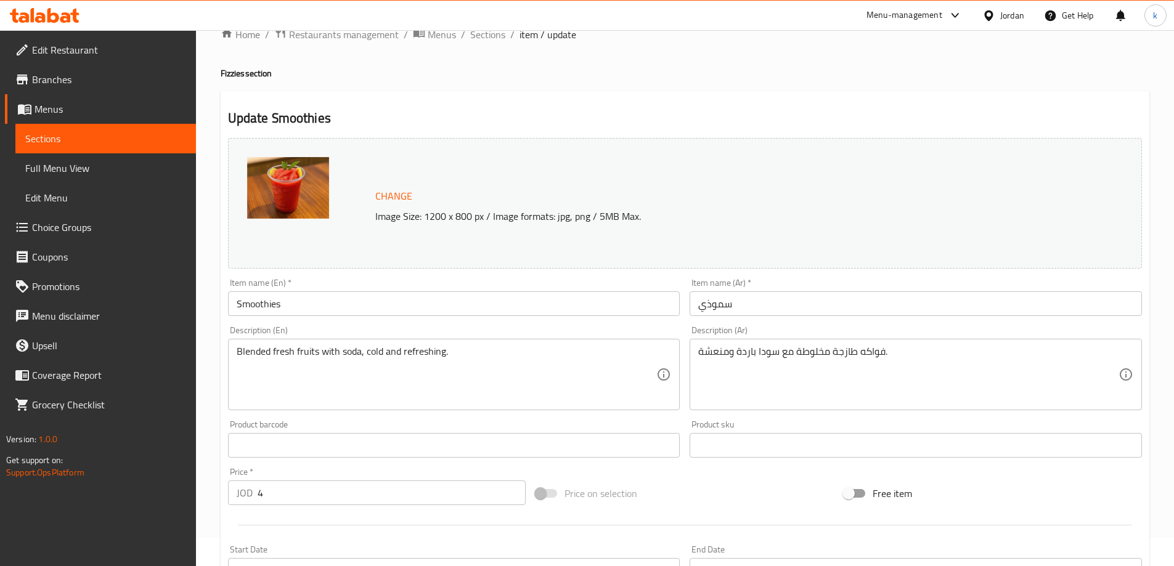
scroll to position [0, 0]
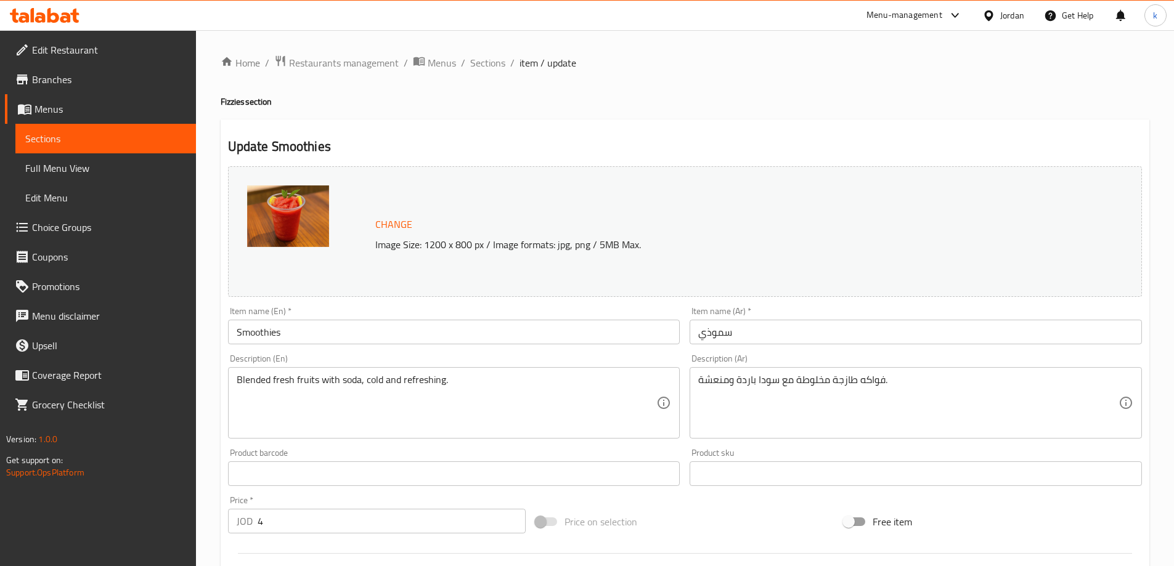
click at [77, 225] on span "Choice Groups" at bounding box center [109, 227] width 154 height 15
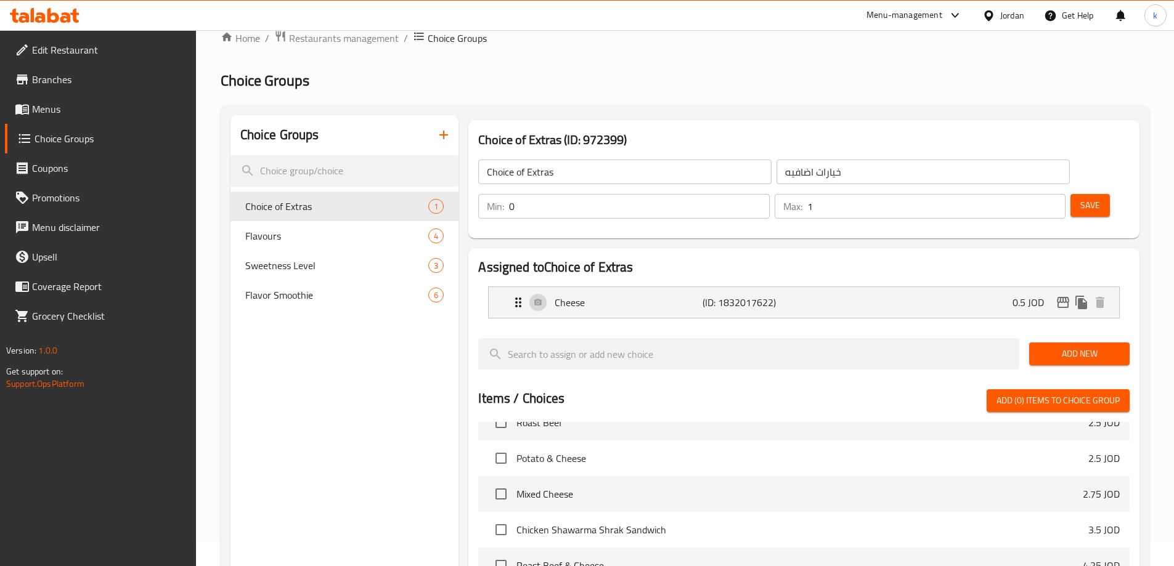
scroll to position [13, 0]
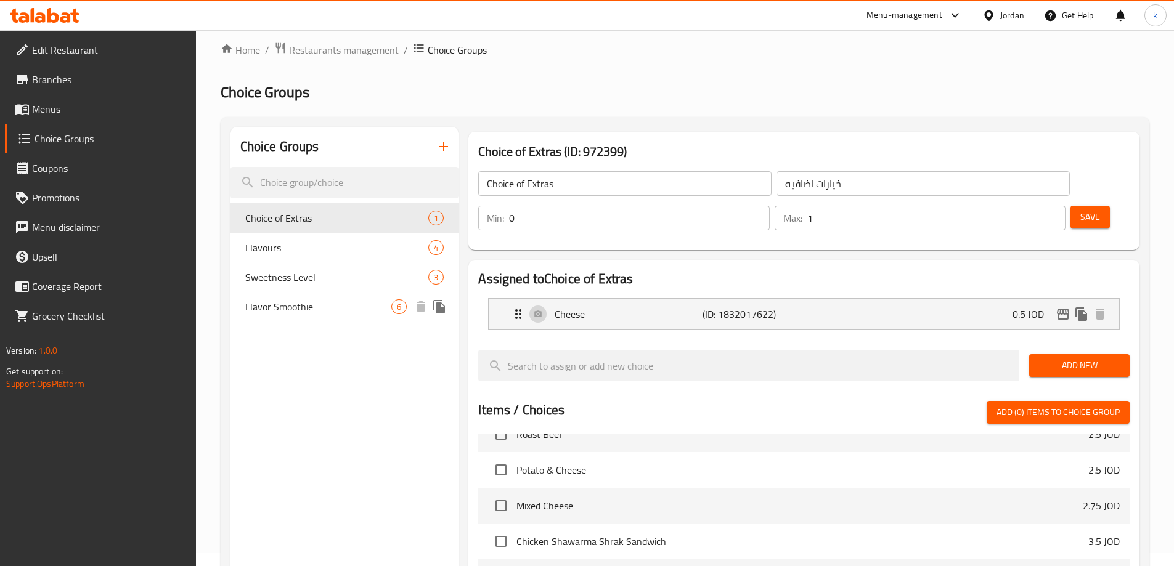
click at [304, 309] on span "Flavor Smoothie" at bounding box center [318, 306] width 147 height 15
type input "Flavor Smoothie"
type input "سموذي نكهات"
type input "1"
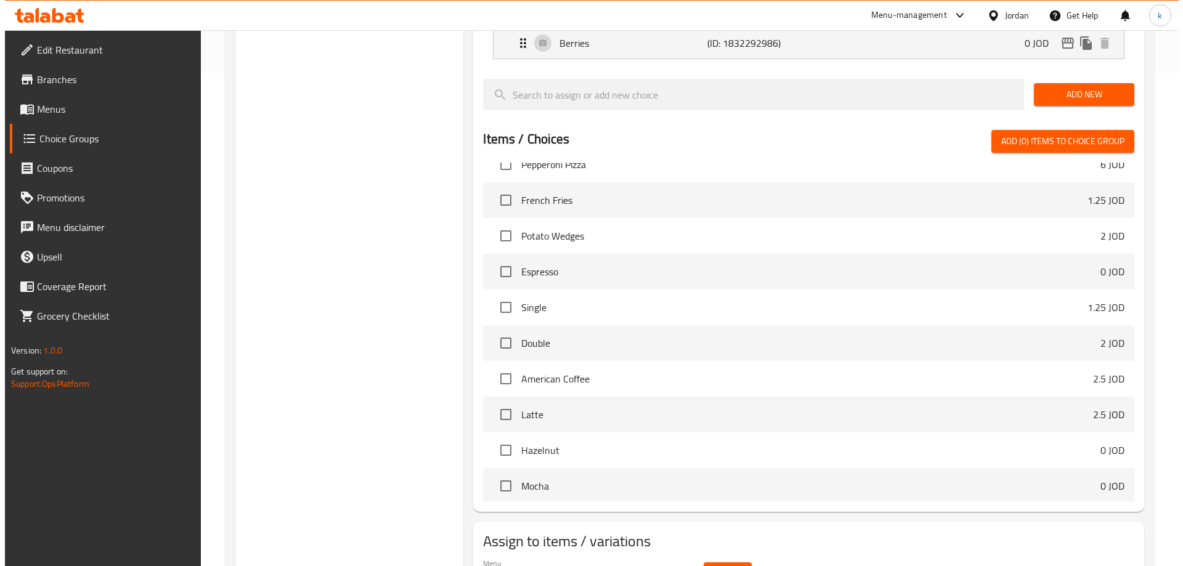
scroll to position [531, 0]
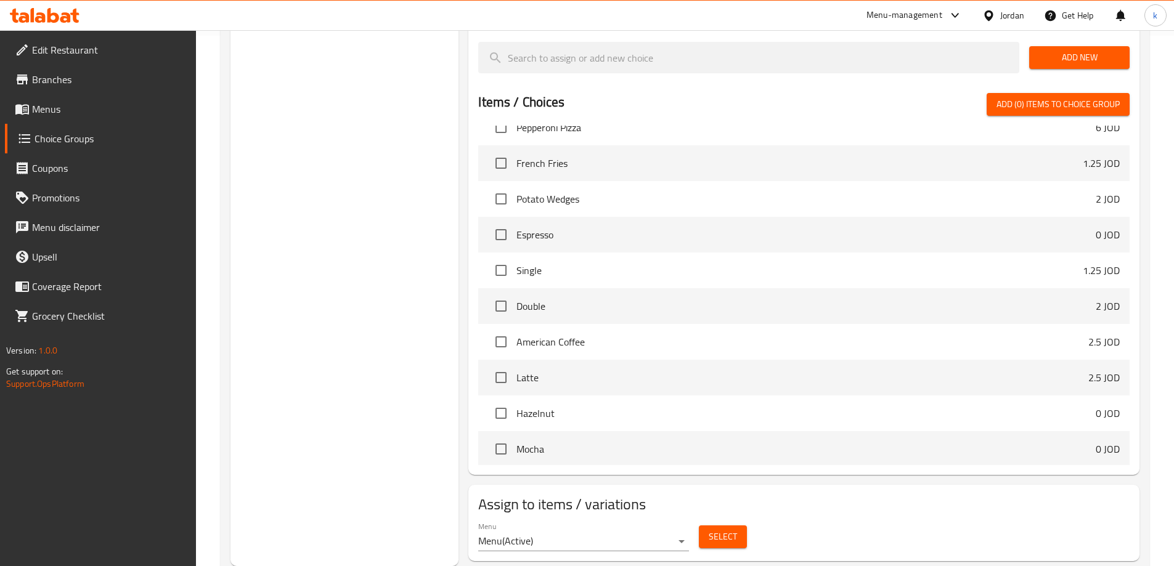
click at [720, 529] on span "Select" at bounding box center [723, 536] width 28 height 15
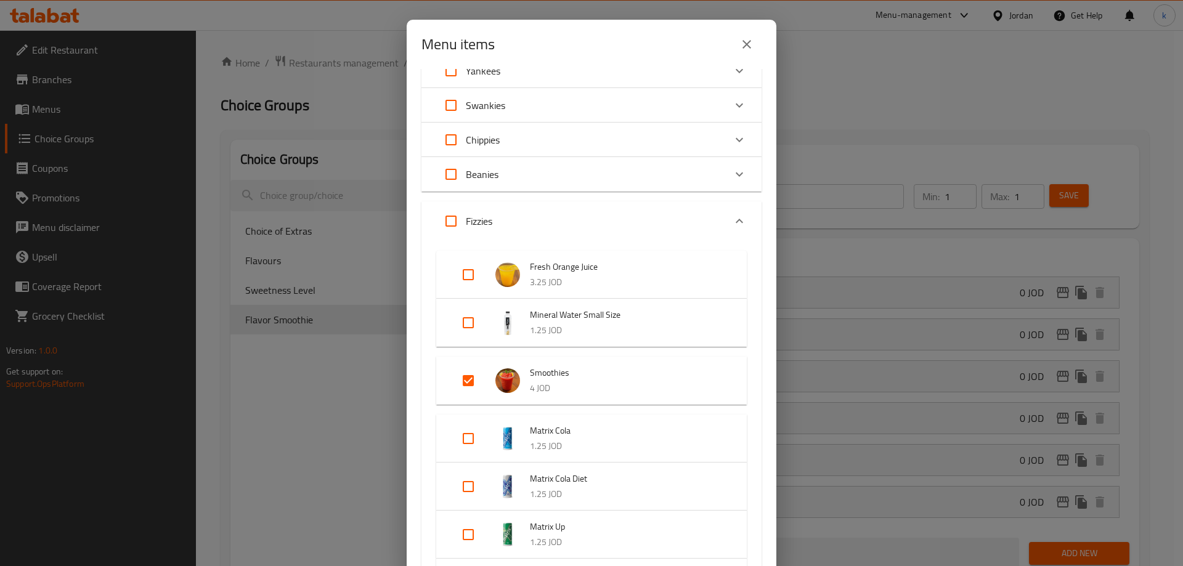
scroll to position [442, 0]
